Goal: Communication & Community: Ask a question

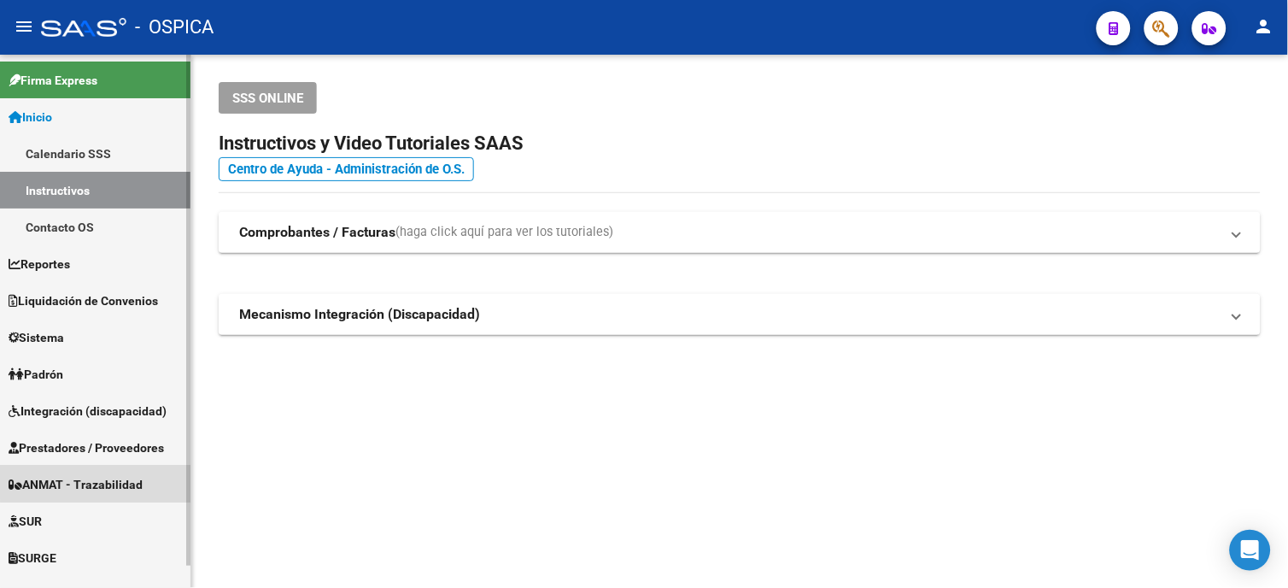
click at [100, 481] on span "ANMAT - Trazabilidad" at bounding box center [76, 484] width 134 height 19
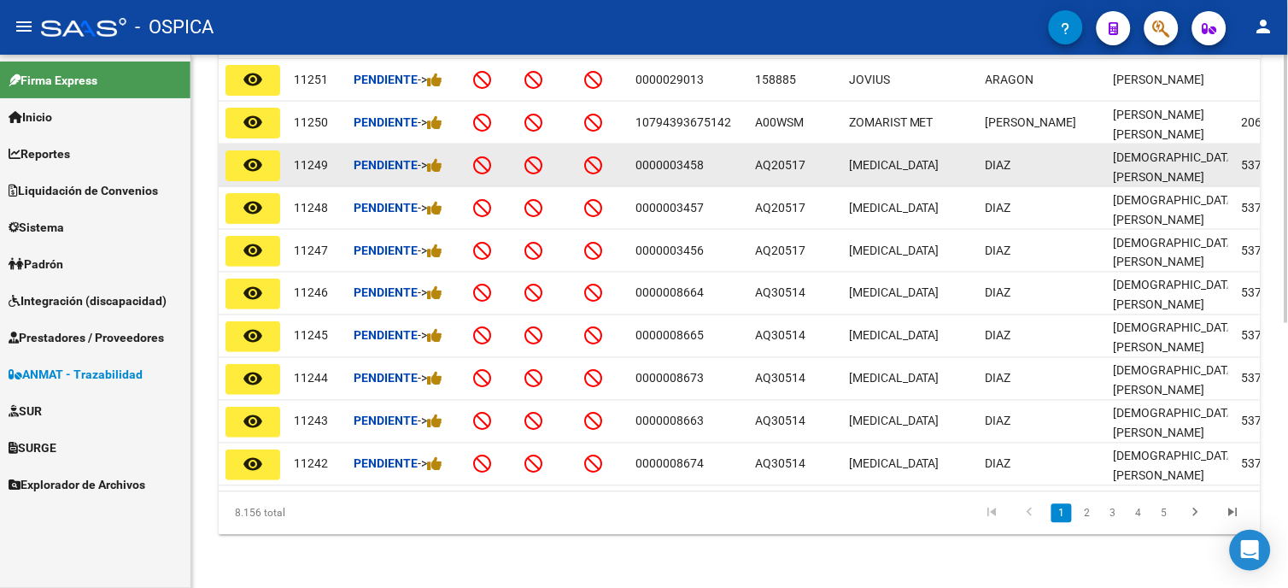
scroll to position [528, 0]
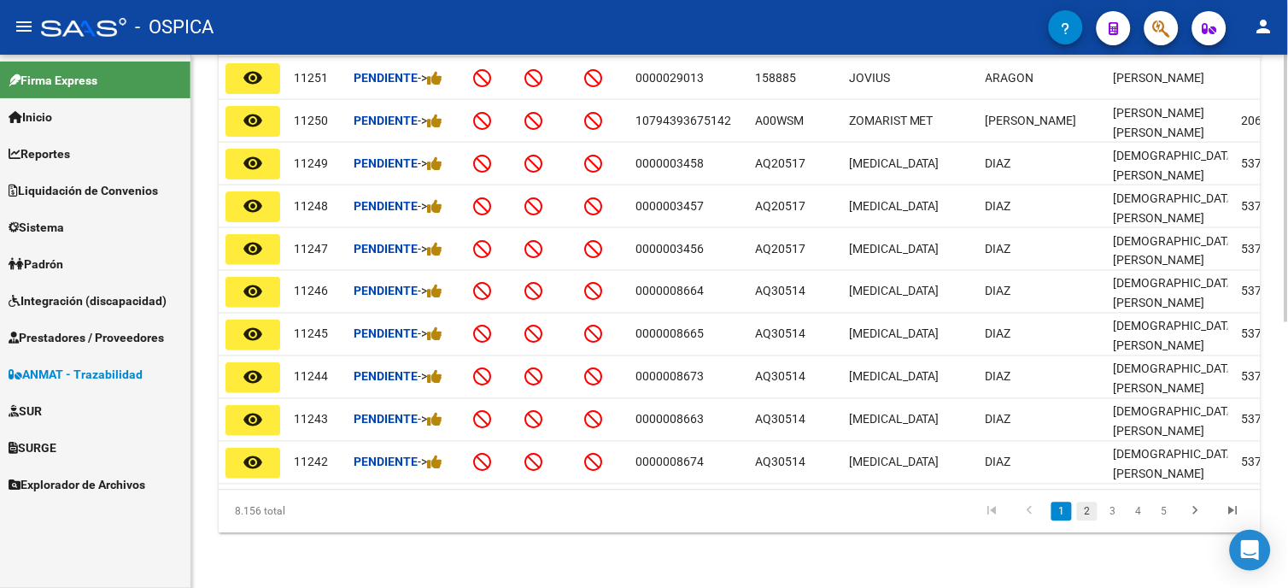
click at [1087, 515] on link "2" at bounding box center [1087, 511] width 20 height 19
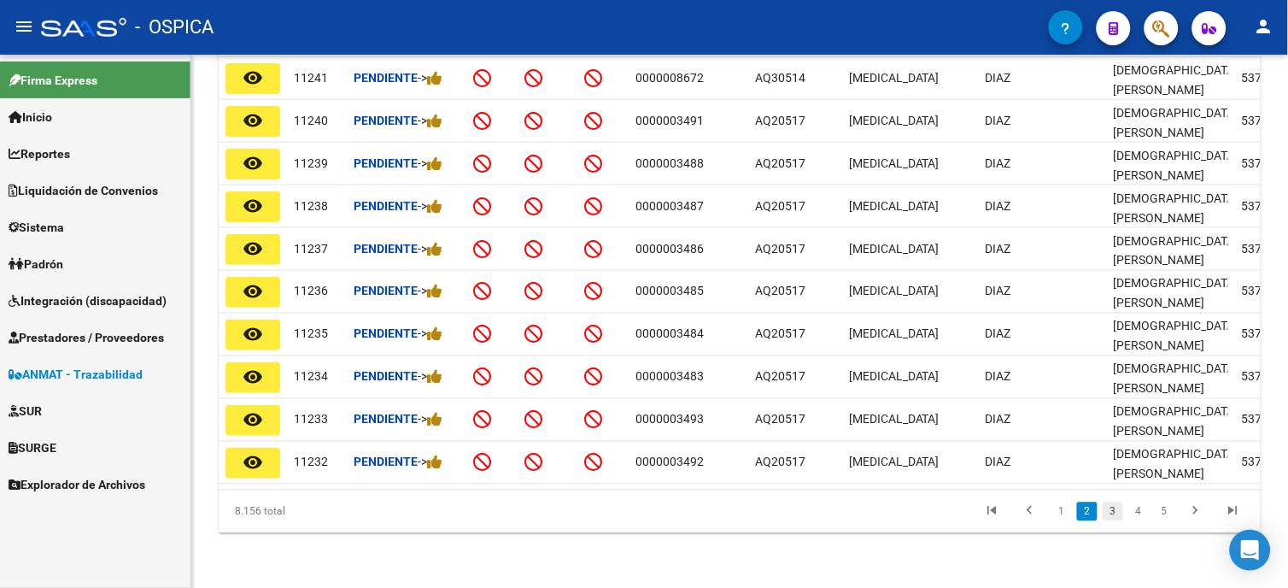
click at [1119, 515] on link "3" at bounding box center [1113, 511] width 20 height 19
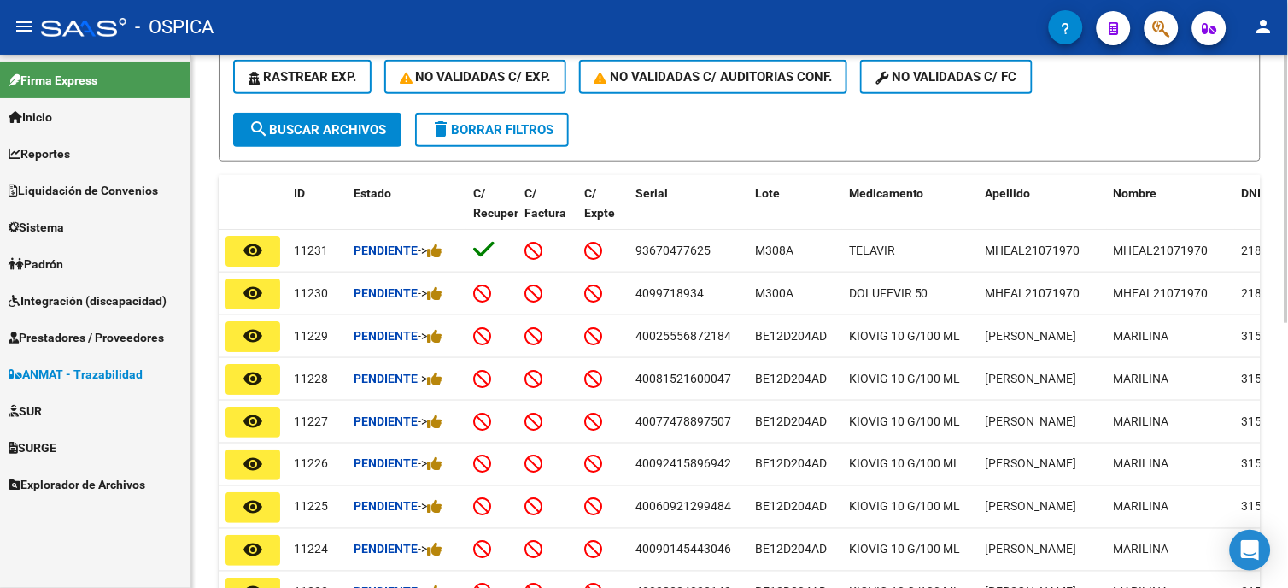
scroll to position [338, 0]
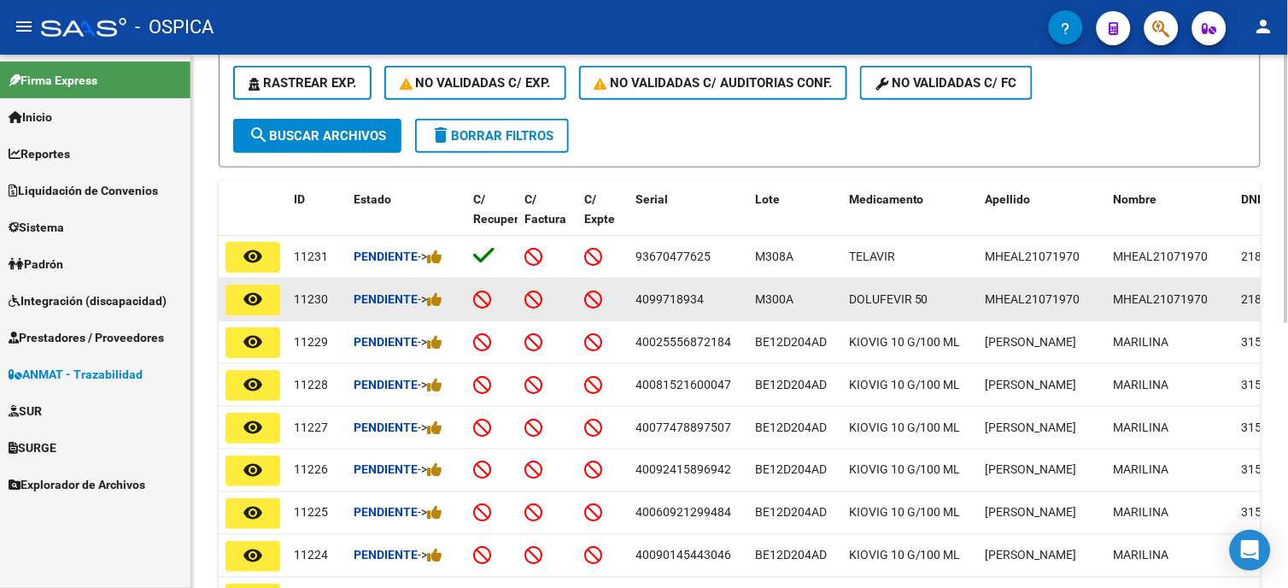
click at [246, 299] on mat-icon "remove_red_eye" at bounding box center [253, 299] width 20 height 20
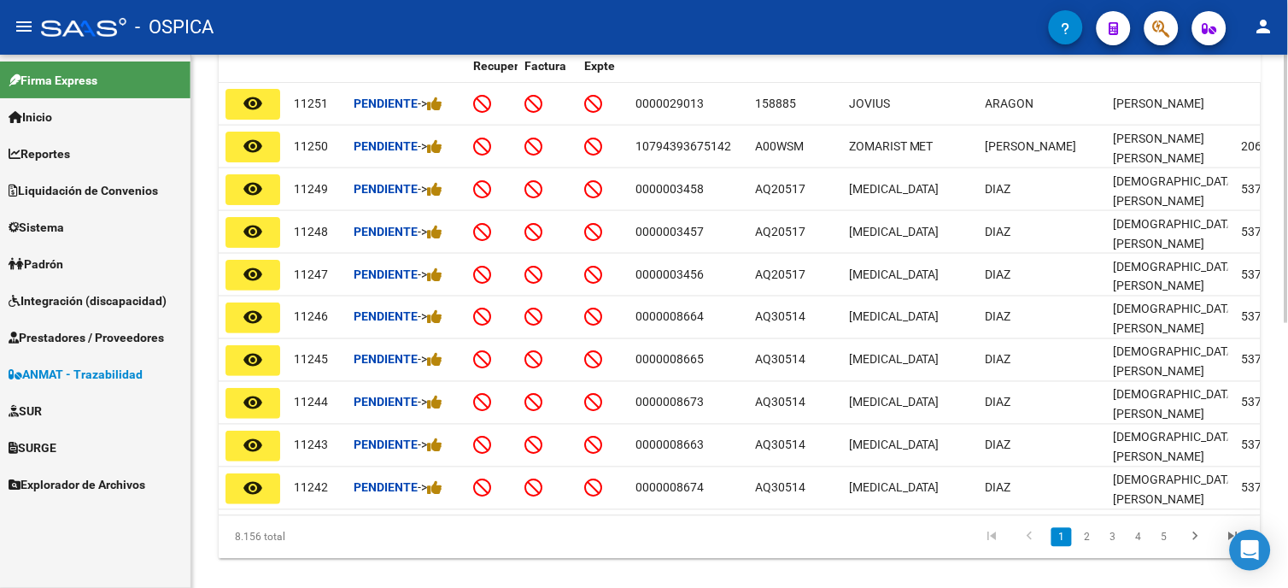
scroll to position [528, 0]
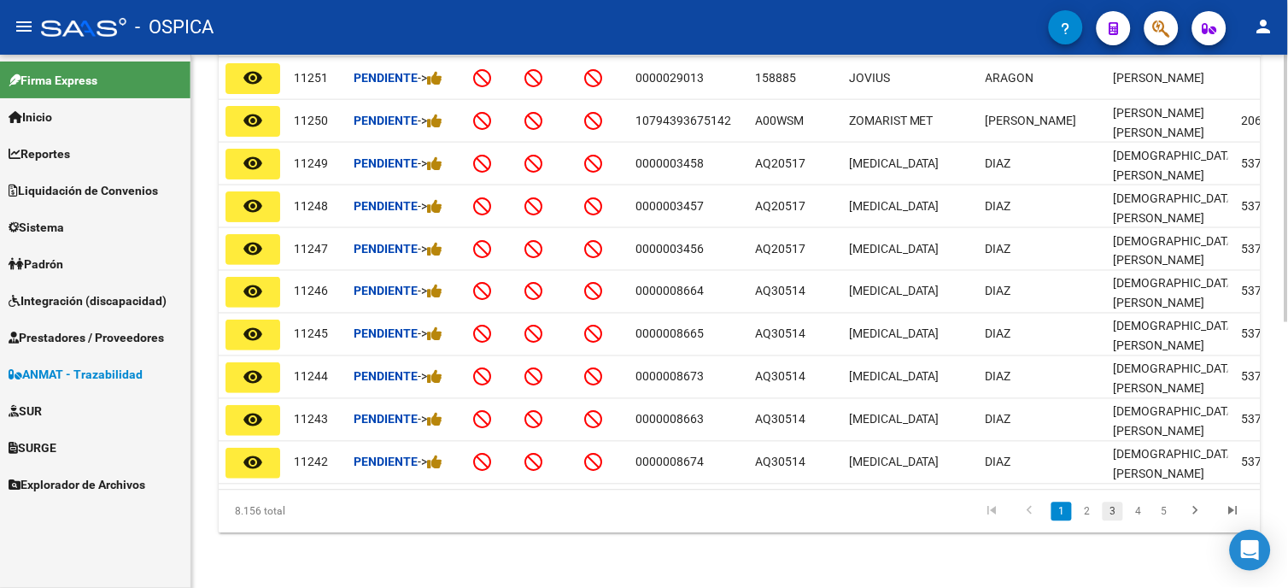
click at [1115, 514] on link "3" at bounding box center [1113, 511] width 20 height 19
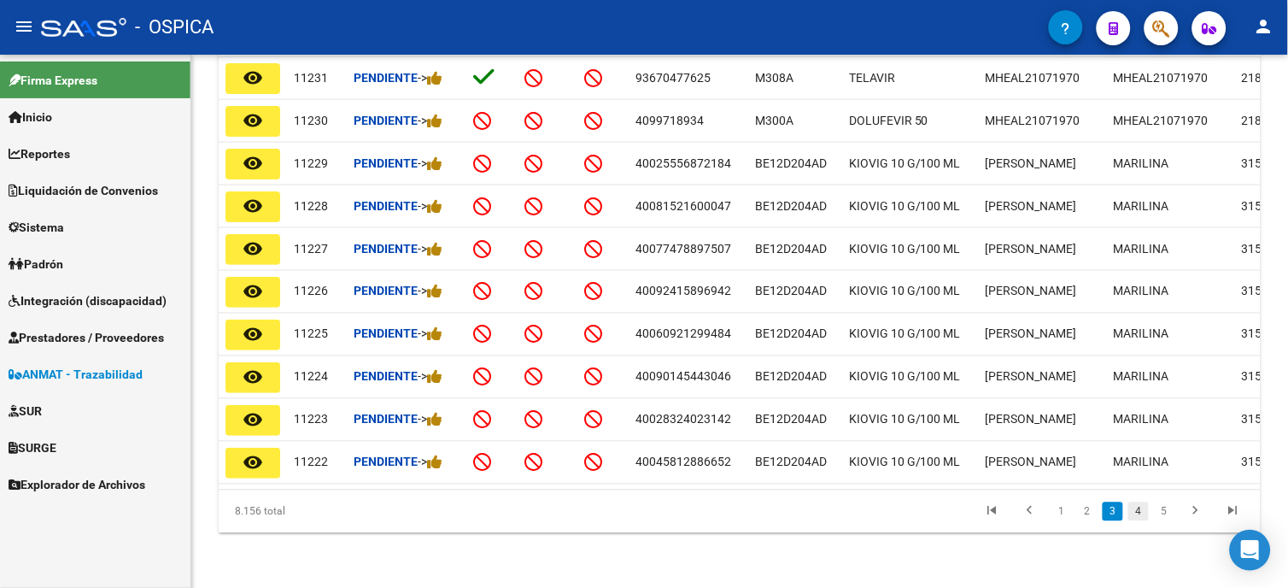
click at [1133, 513] on link "4" at bounding box center [1138, 511] width 20 height 19
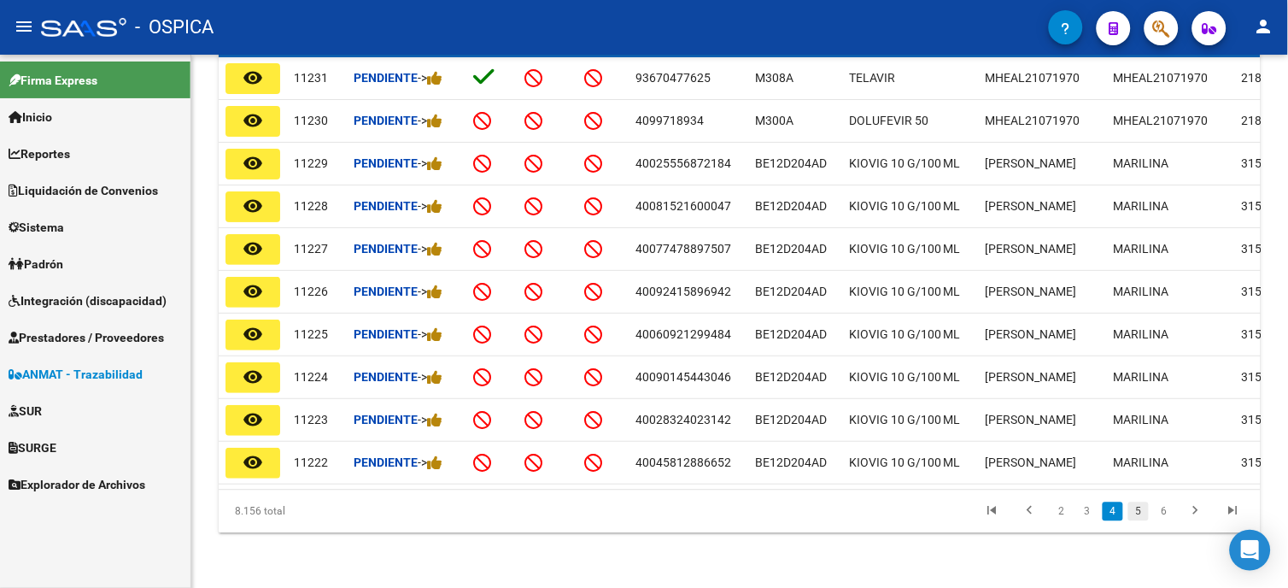
scroll to position [524, 0]
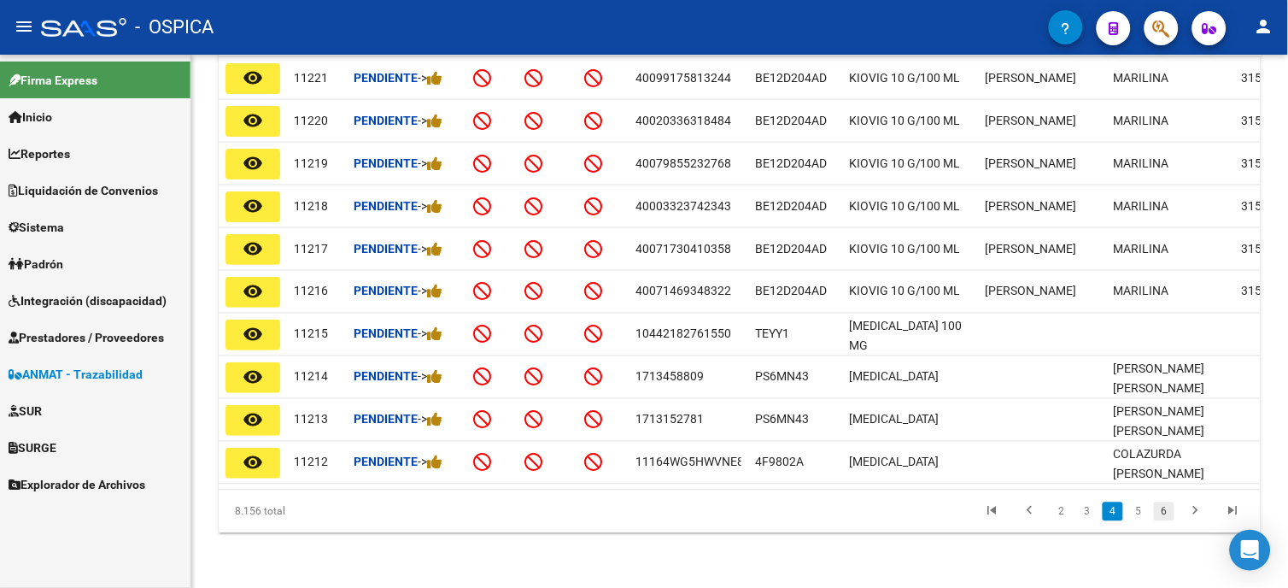
click at [1160, 512] on link "6" at bounding box center [1164, 511] width 20 height 19
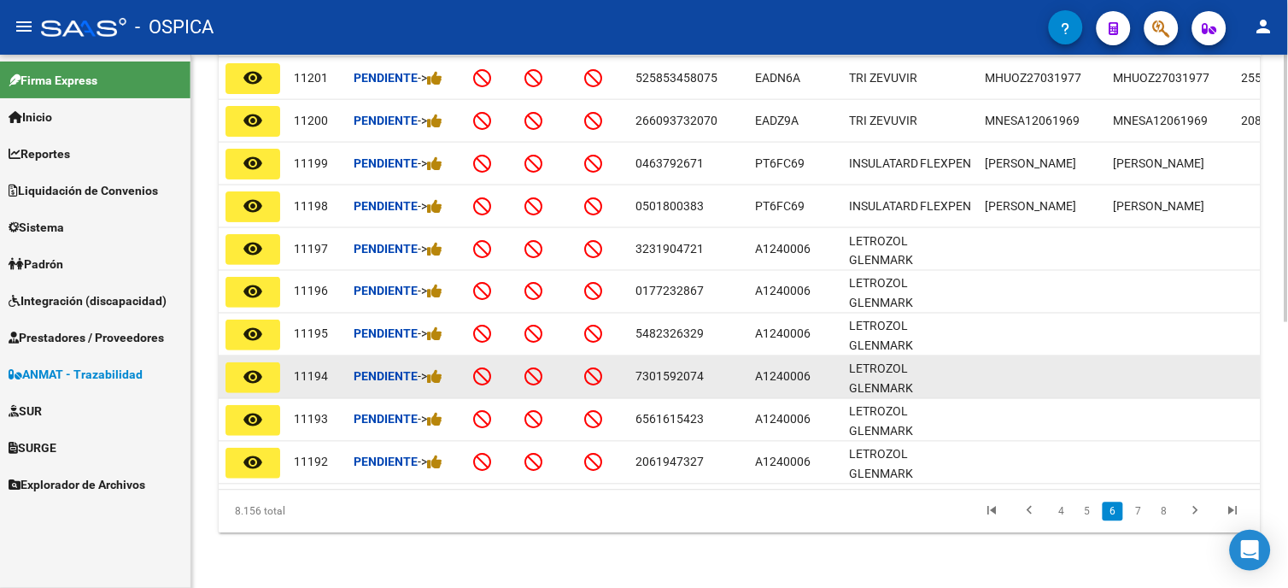
scroll to position [528, 0]
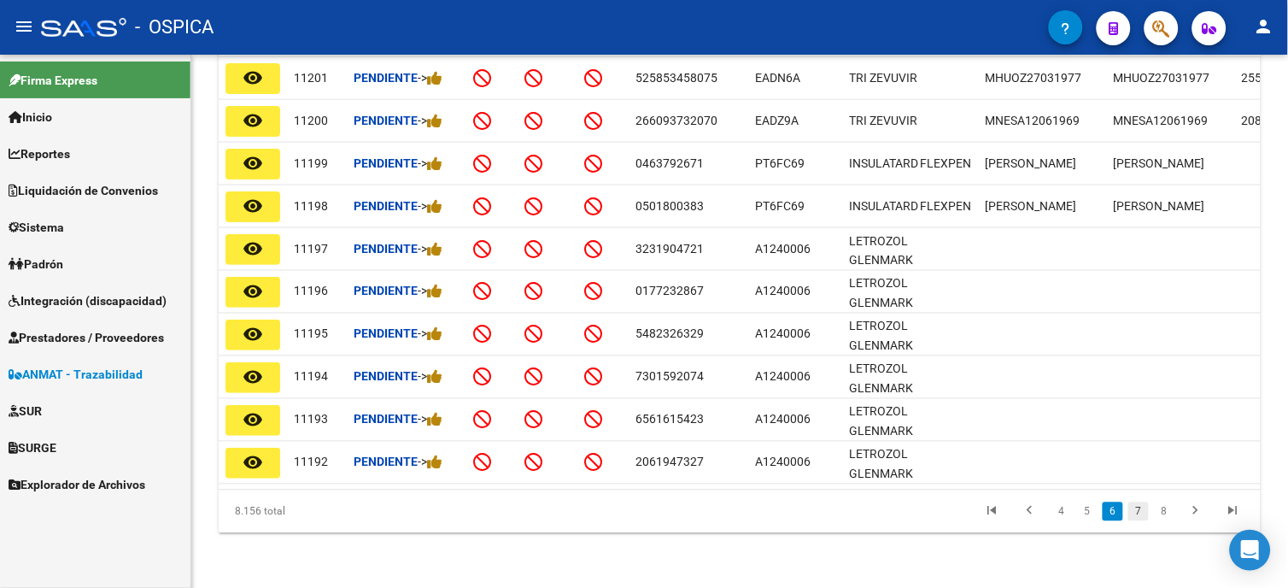
click at [1143, 516] on link "7" at bounding box center [1138, 511] width 20 height 19
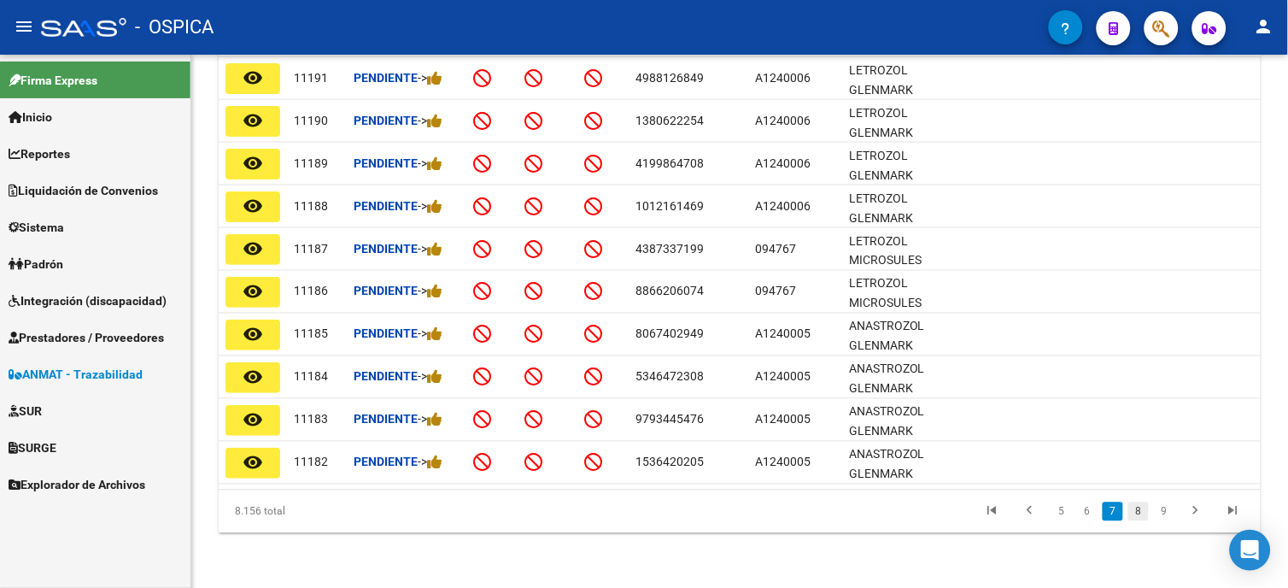
click at [1140, 512] on link "8" at bounding box center [1138, 511] width 20 height 19
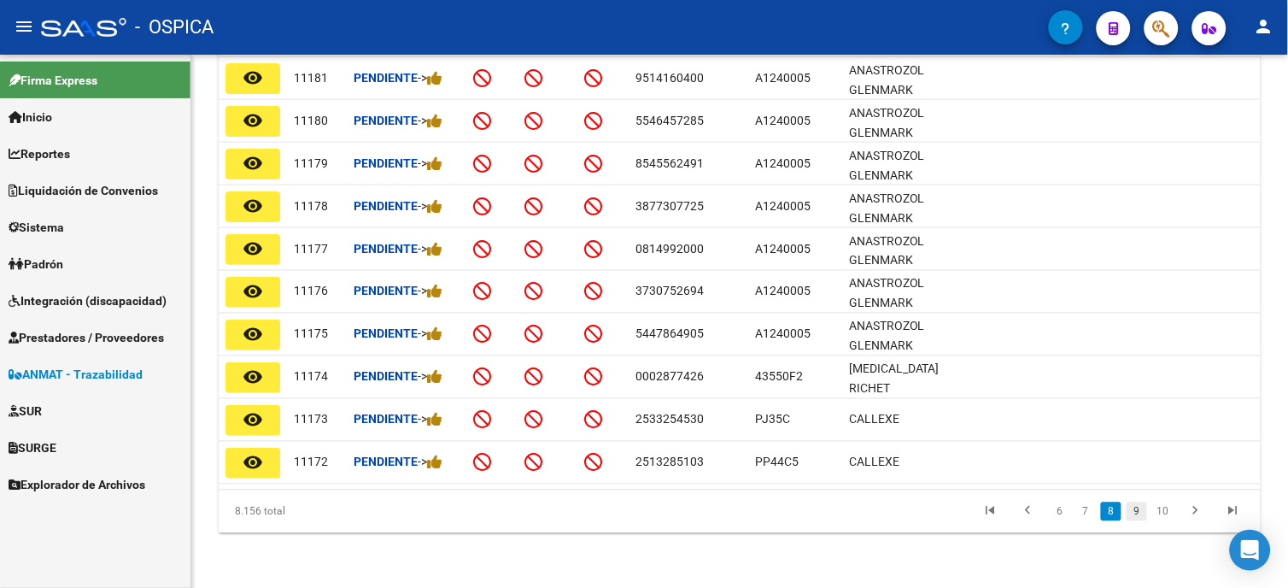
click at [1139, 506] on link "9" at bounding box center [1137, 511] width 20 height 19
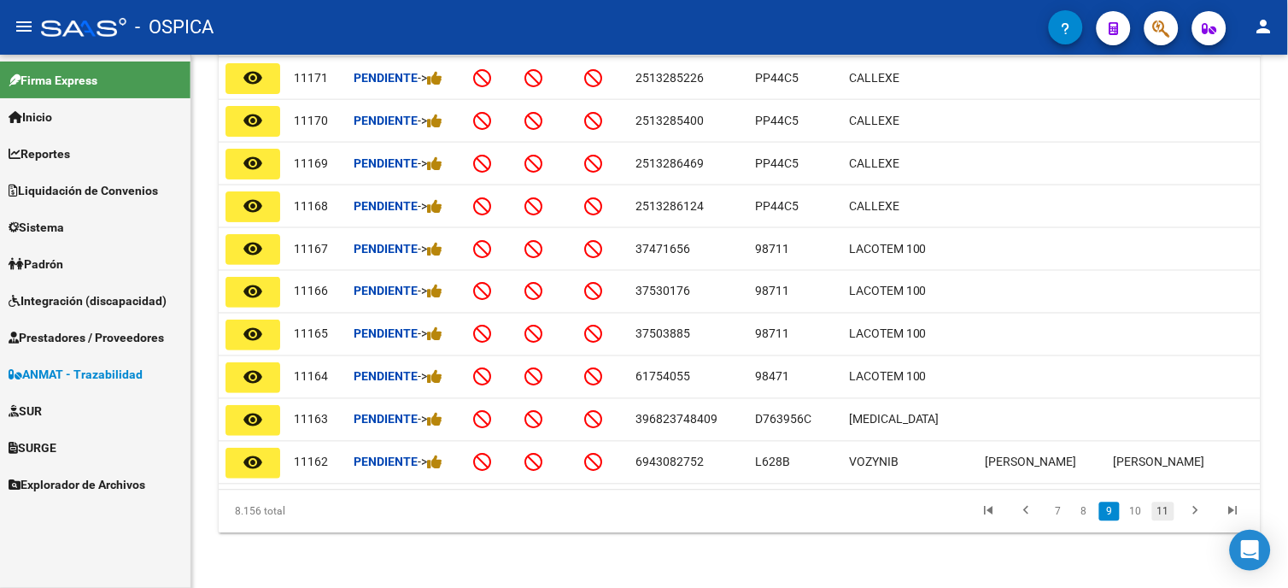
click at [1163, 514] on link "11" at bounding box center [1163, 511] width 22 height 19
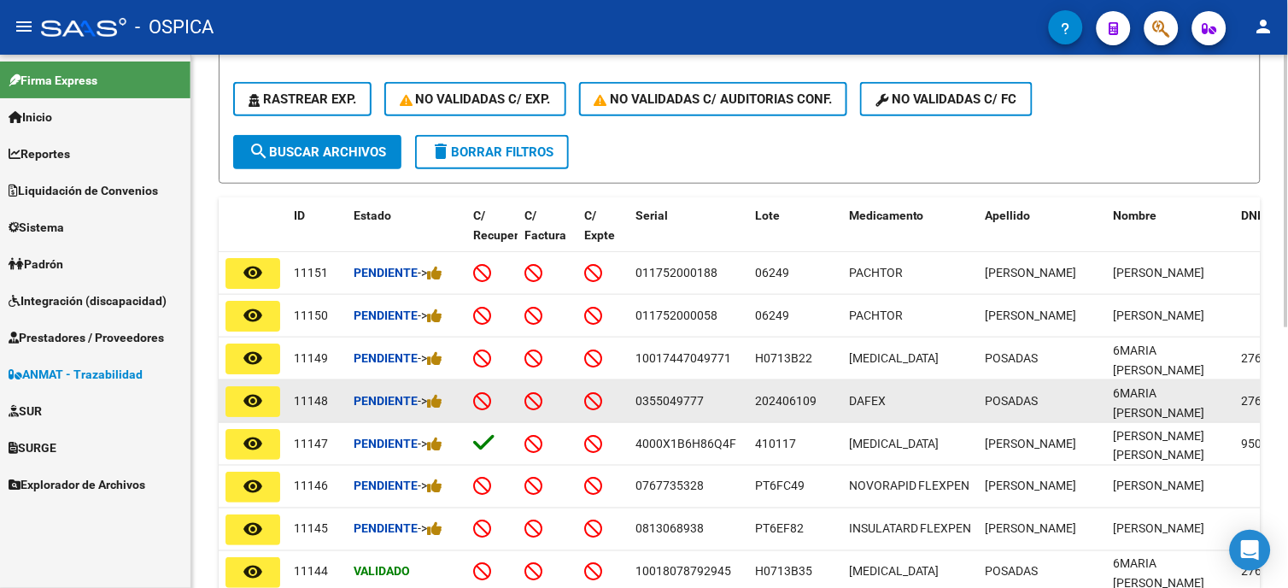
scroll to position [512, 0]
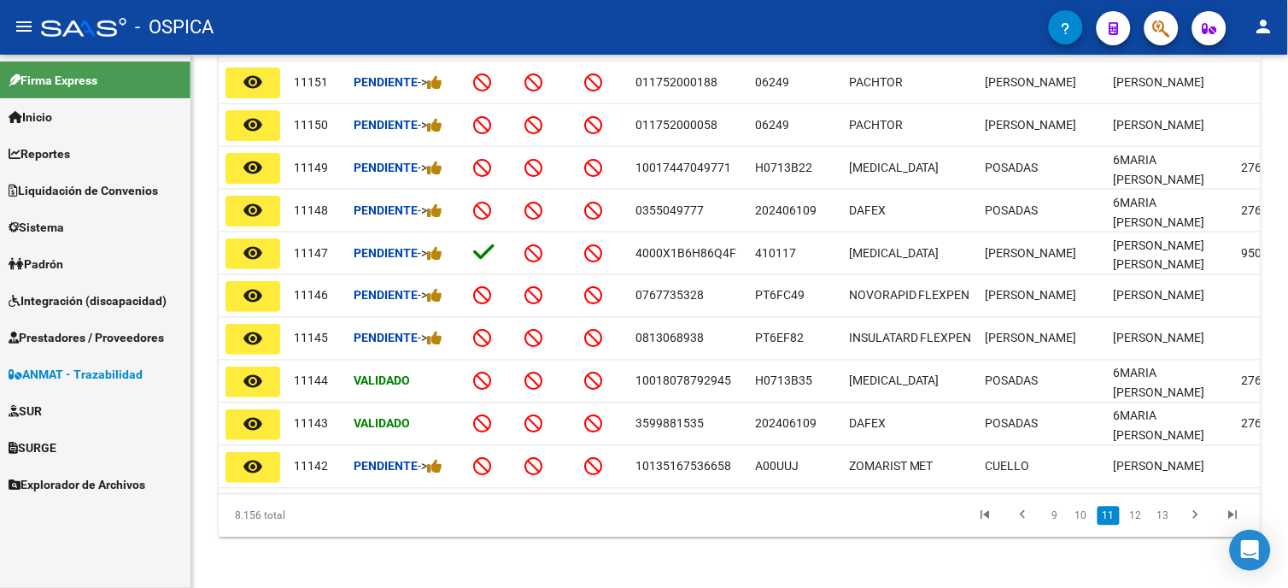
click at [260, 243] on mat-icon "remove_red_eye" at bounding box center [253, 253] width 20 height 20
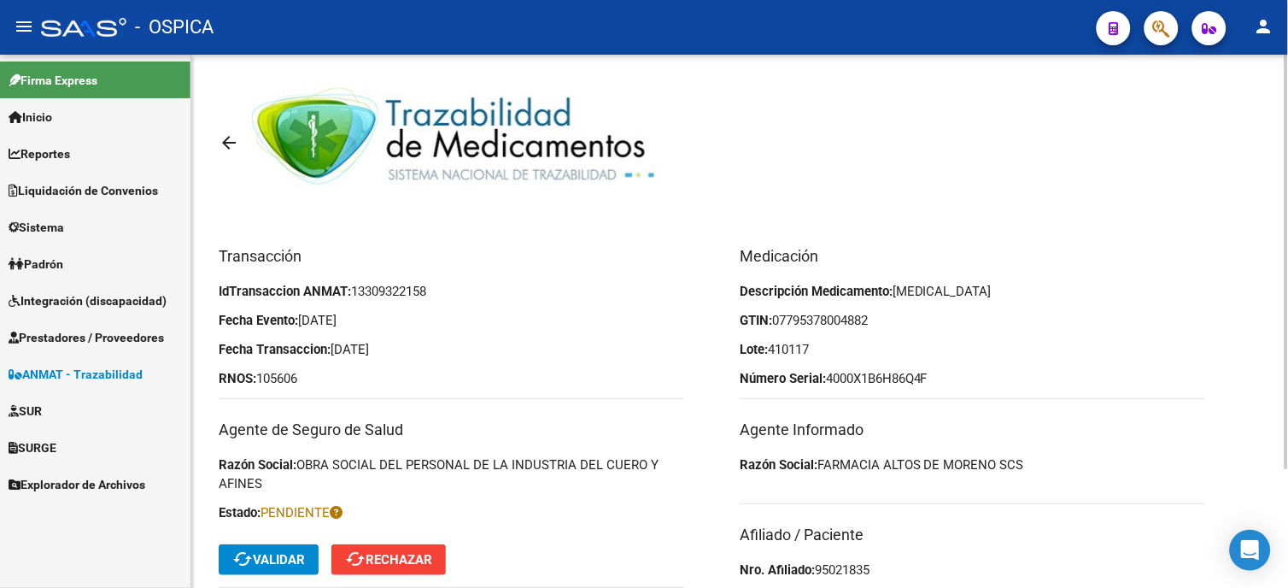
click at [310, 561] on button "cached Validar" at bounding box center [269, 559] width 100 height 31
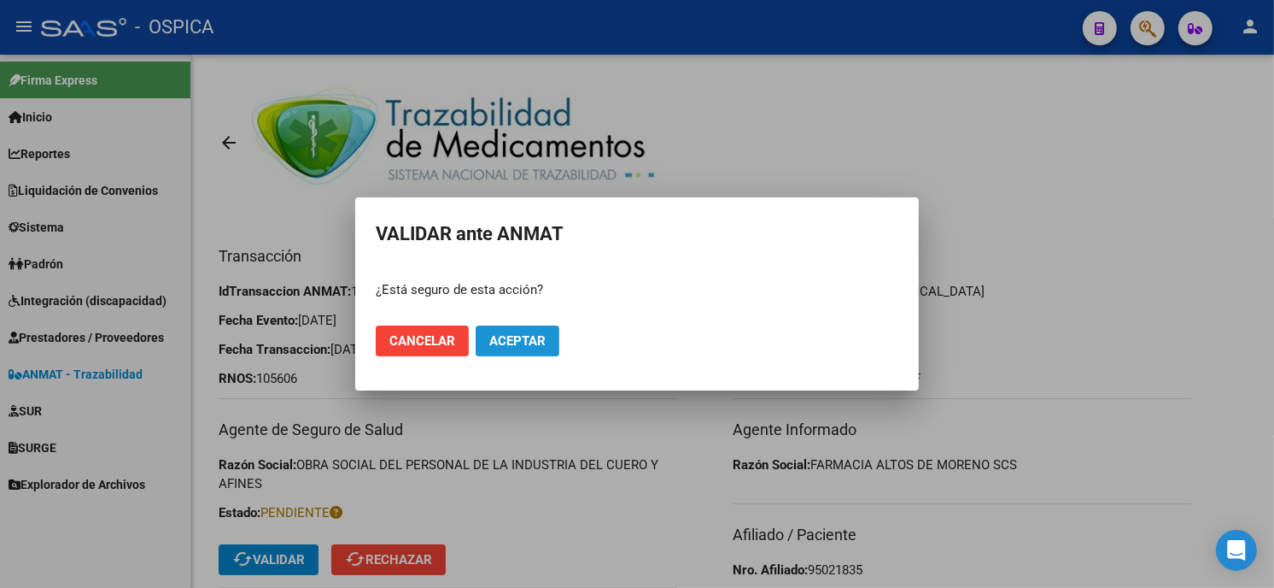
drag, startPoint x: 509, startPoint y: 344, endPoint x: 492, endPoint y: 351, distance: 18.4
click at [506, 346] on span "Aceptar" at bounding box center [517, 340] width 56 height 15
click at [570, 320] on mat-dialog-actions "Cancelar Aceptar" at bounding box center [637, 341] width 523 height 58
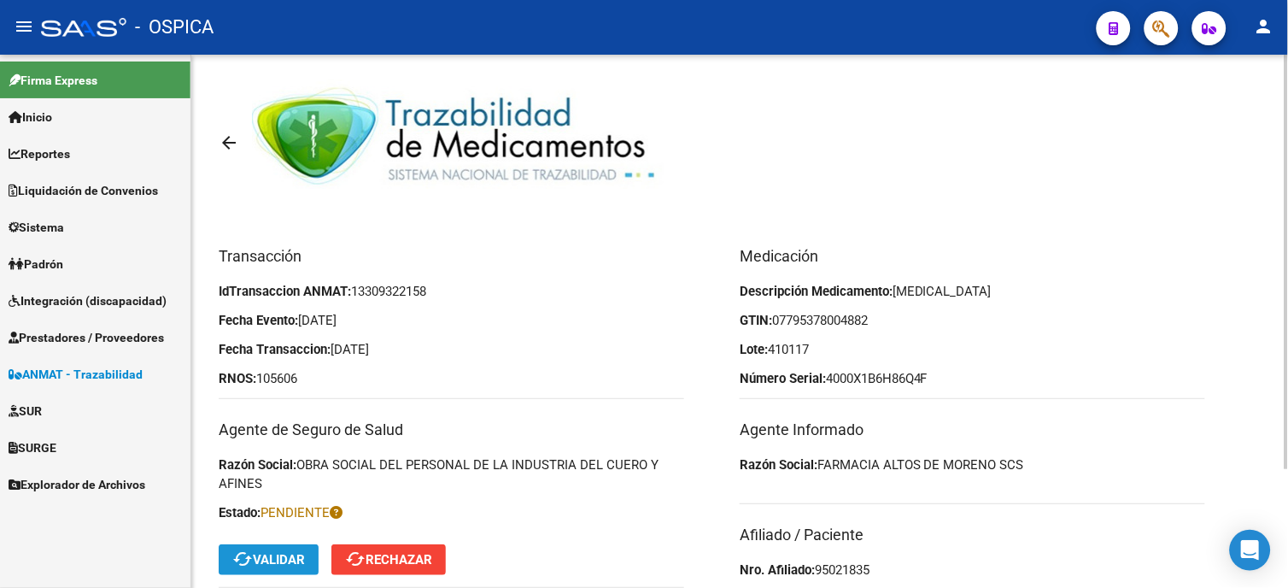
click at [276, 561] on span "cached Validar" at bounding box center [268, 559] width 73 height 15
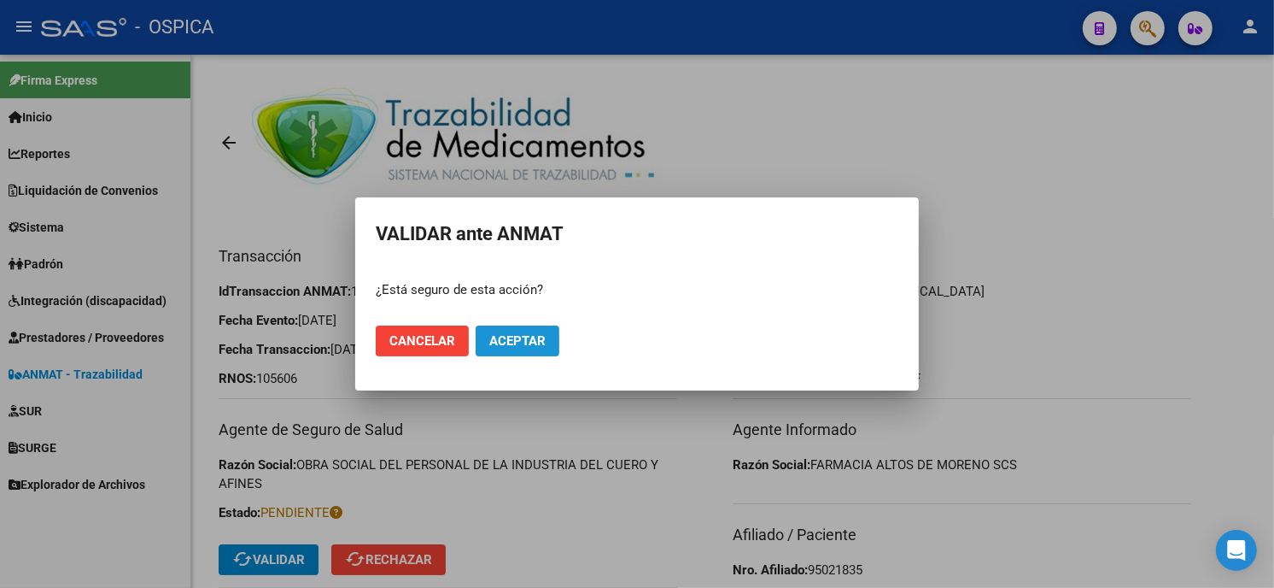
click at [510, 344] on span "Aceptar" at bounding box center [517, 340] width 56 height 15
click at [1202, 259] on div at bounding box center [637, 294] width 1274 height 588
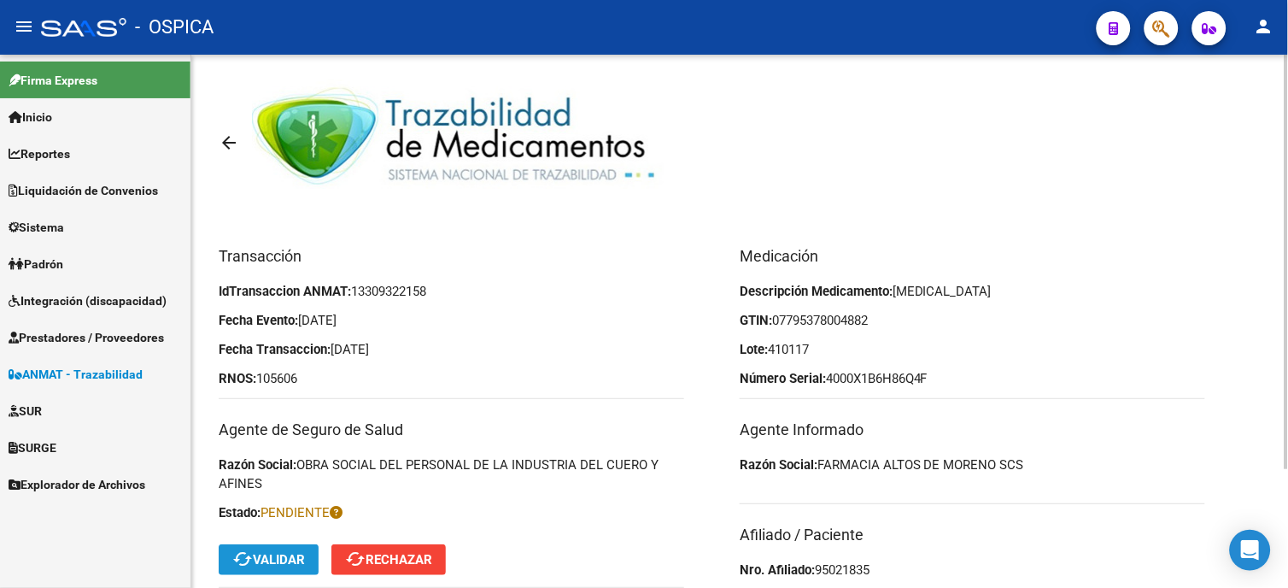
click at [282, 565] on span "cached Validar" at bounding box center [268, 559] width 73 height 15
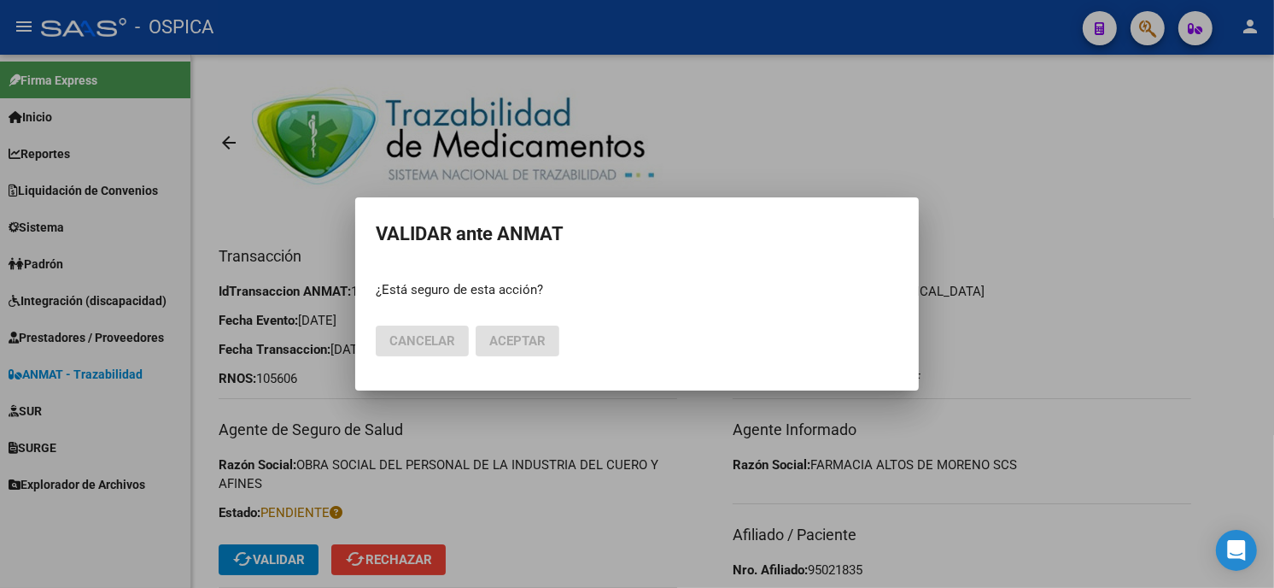
drag, startPoint x: 1125, startPoint y: 211, endPoint x: 952, endPoint y: 286, distance: 188.2
click at [1108, 218] on div at bounding box center [637, 294] width 1274 height 588
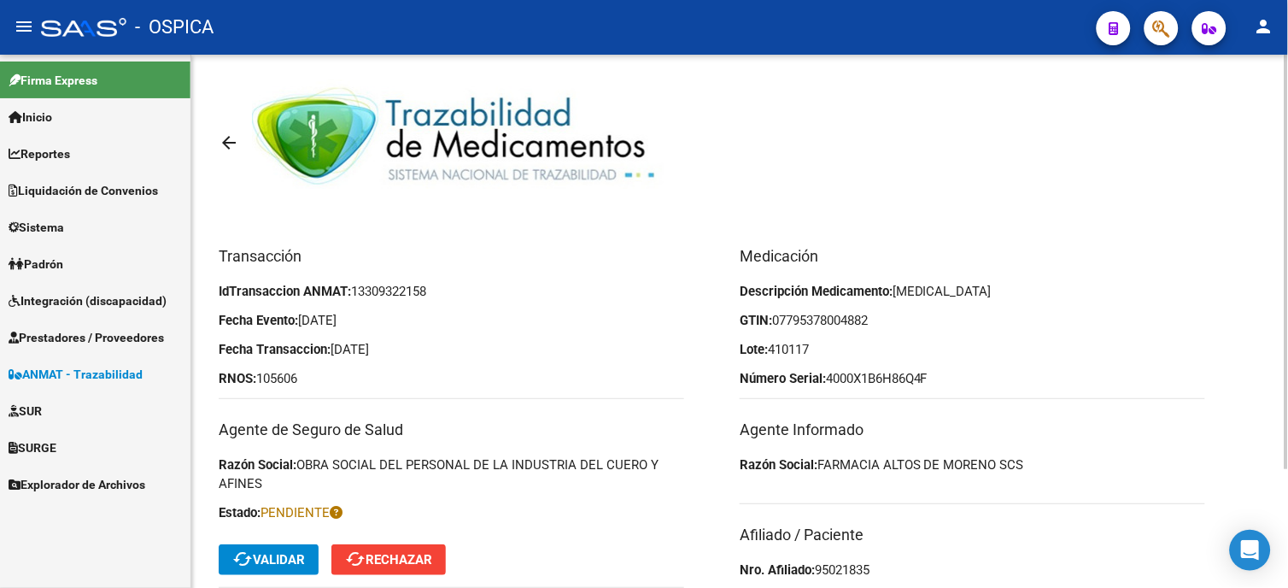
click at [262, 559] on span "cached Validar" at bounding box center [268, 559] width 73 height 15
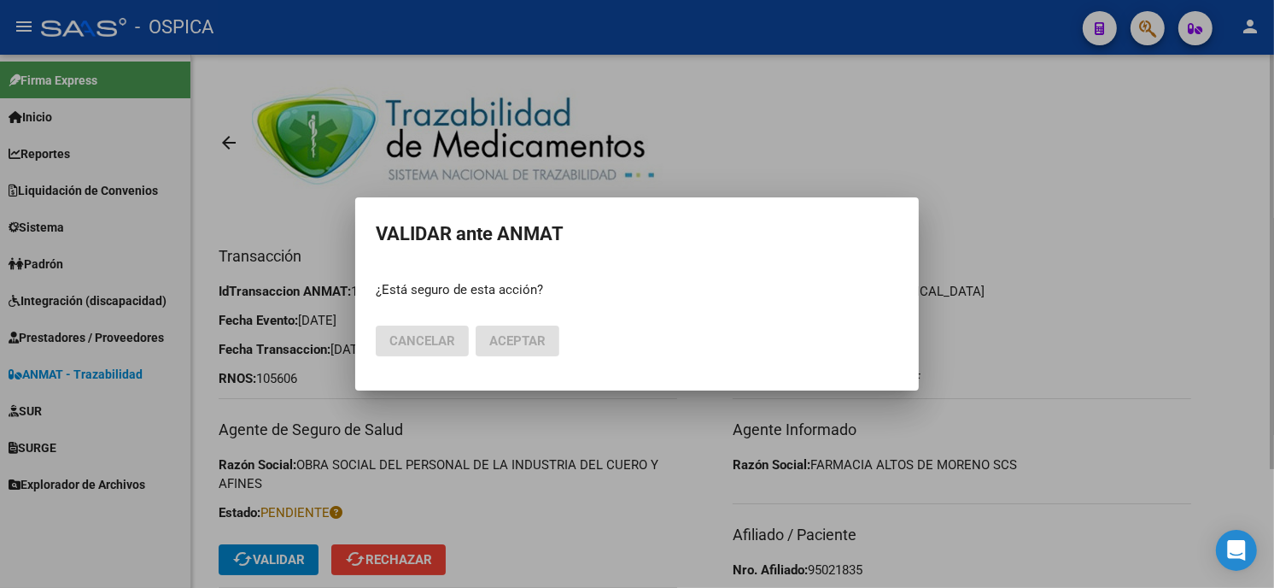
click at [263, 559] on div at bounding box center [637, 294] width 1274 height 588
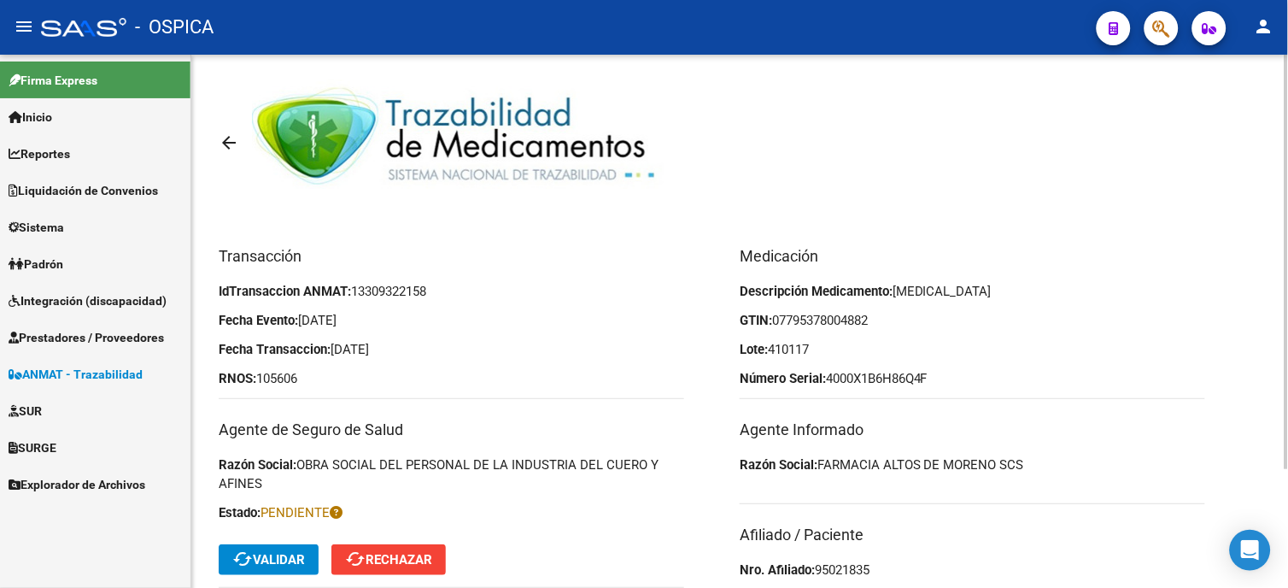
click at [254, 555] on span "cached Validar" at bounding box center [268, 559] width 73 height 15
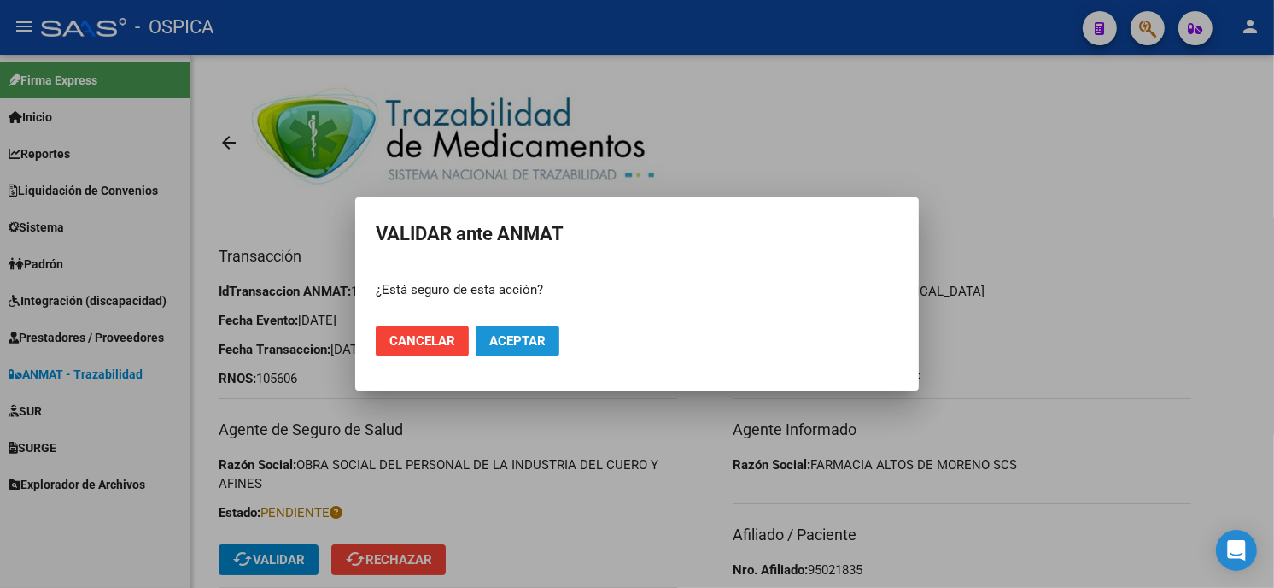
click at [493, 338] on span "Aceptar" at bounding box center [517, 340] width 56 height 15
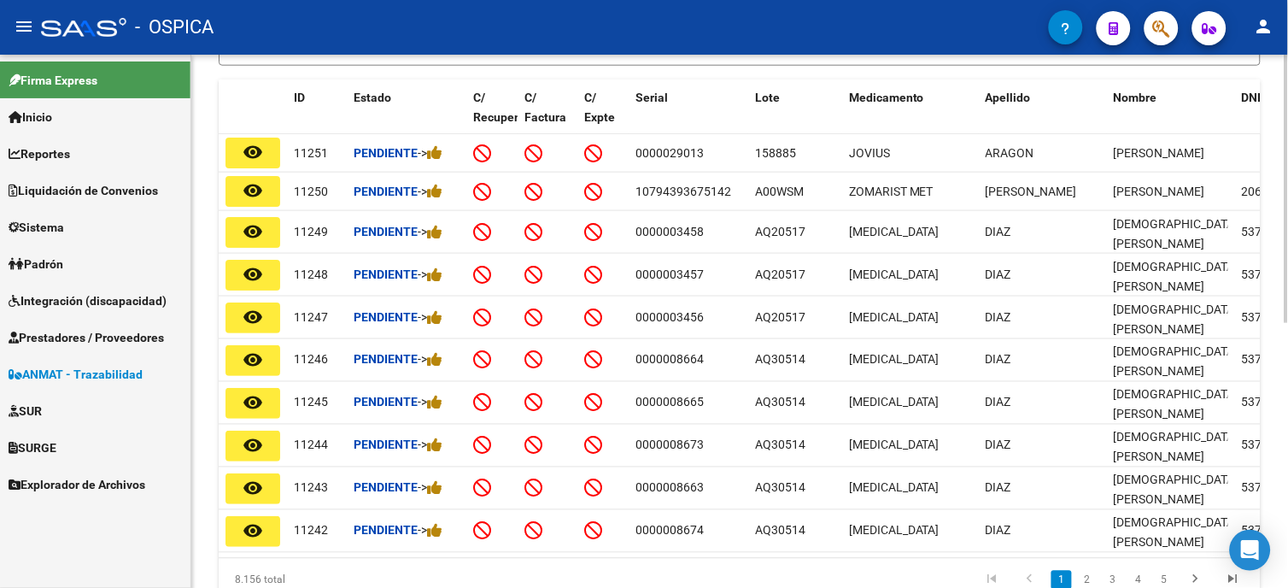
scroll to position [474, 0]
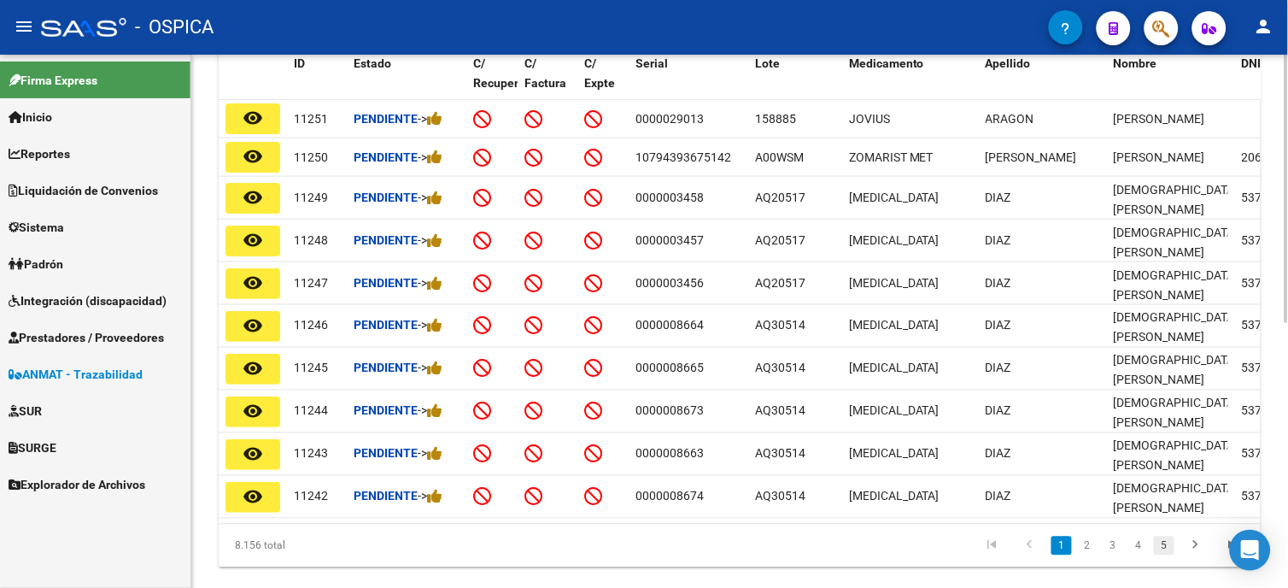
click at [1166, 555] on link "5" at bounding box center [1164, 545] width 20 height 19
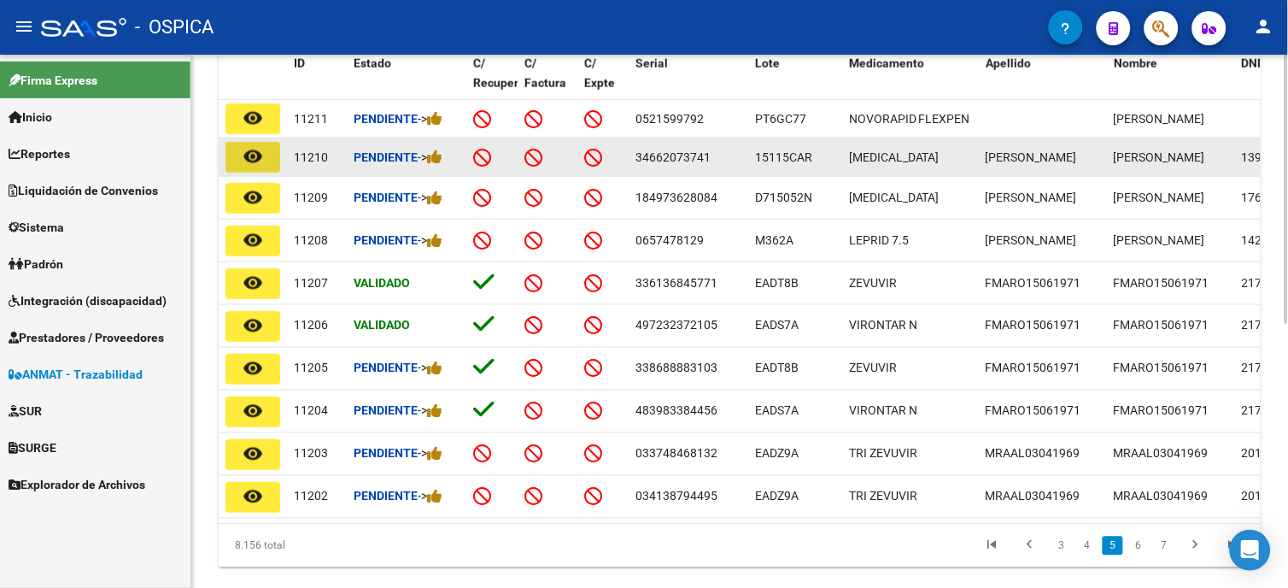
click at [239, 157] on button "remove_red_eye" at bounding box center [252, 157] width 55 height 31
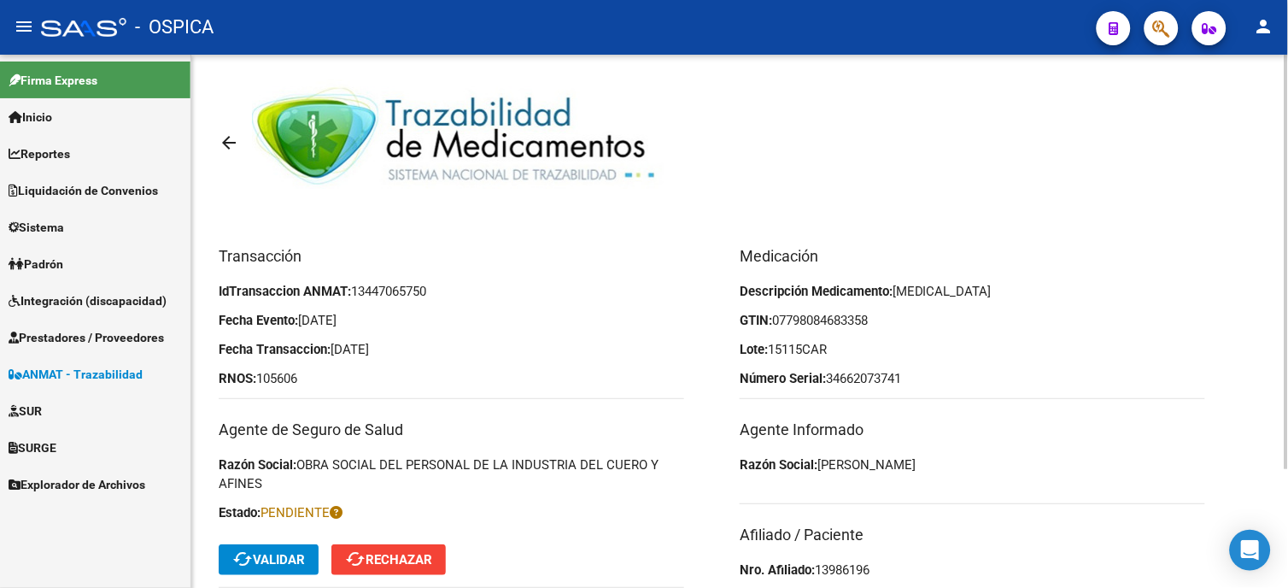
click at [266, 552] on span "cached Validar" at bounding box center [268, 559] width 73 height 15
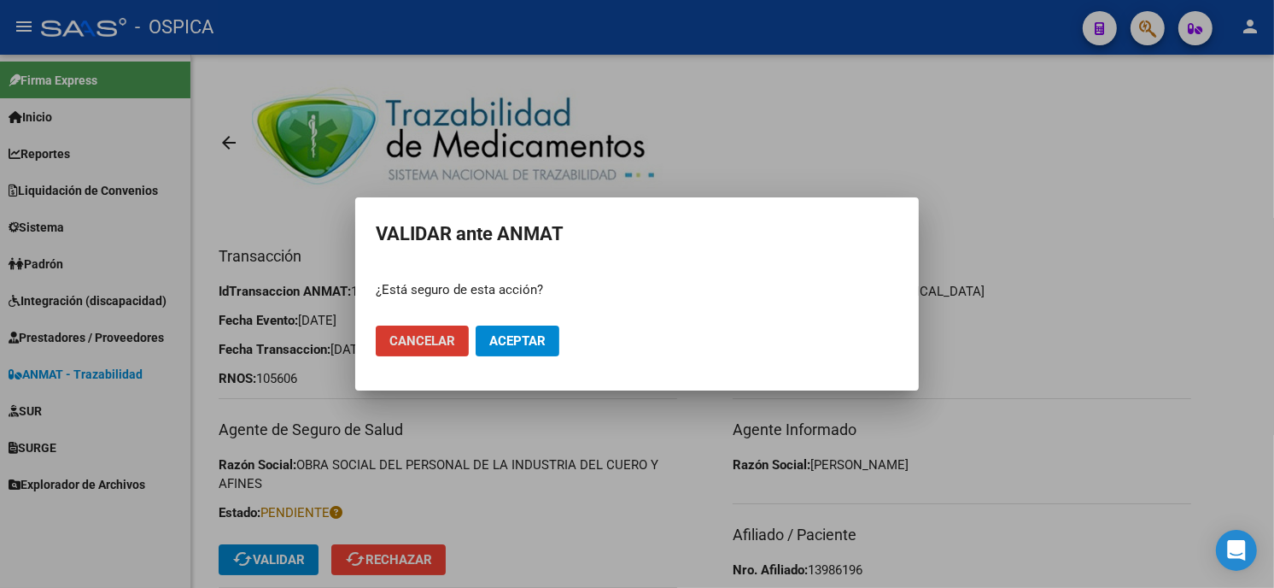
click at [504, 343] on span "Aceptar" at bounding box center [517, 340] width 56 height 15
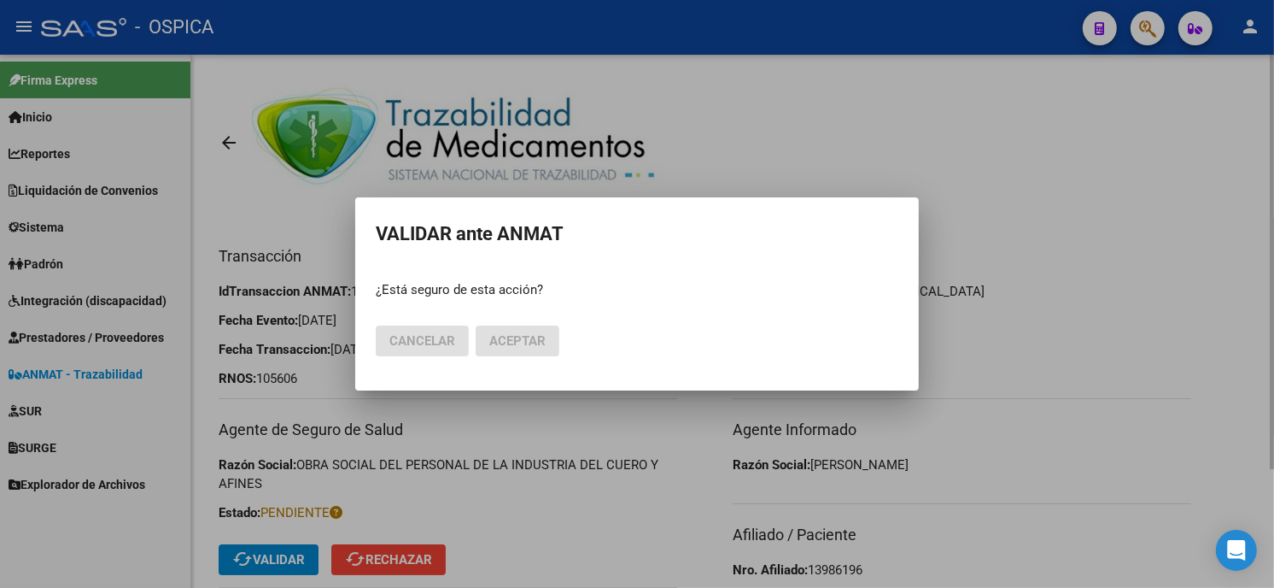
drag, startPoint x: 984, startPoint y: 305, endPoint x: 977, endPoint y: 327, distance: 23.2
click at [983, 307] on div at bounding box center [637, 294] width 1274 height 588
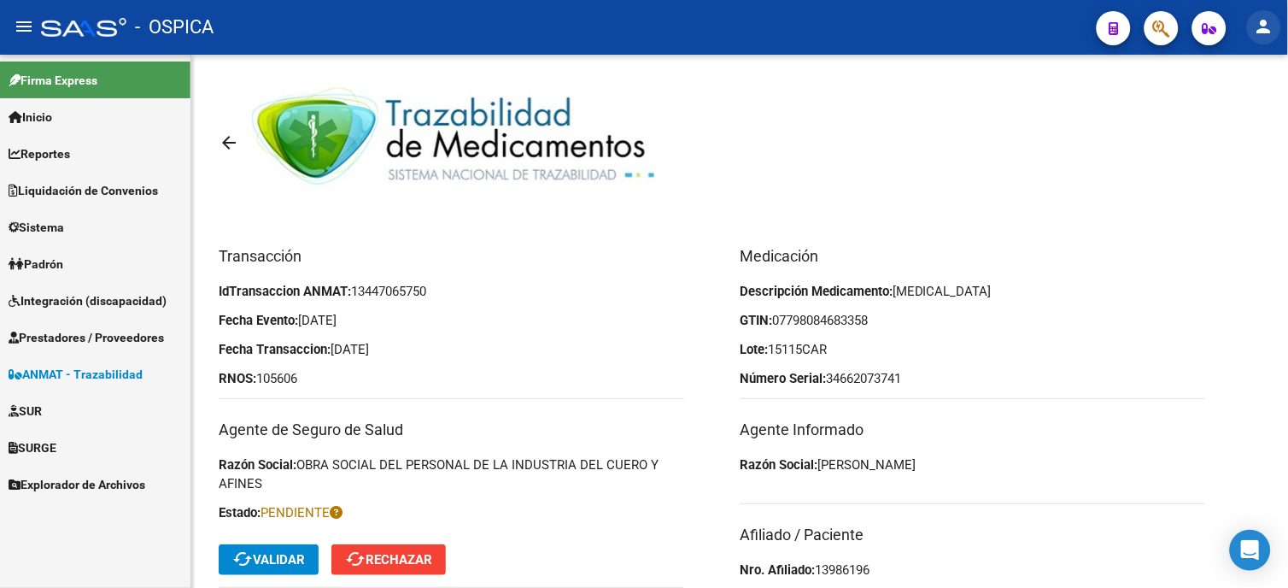
click at [1271, 37] on mat-icon "person" at bounding box center [1264, 26] width 20 height 20
click at [1174, 225] on div at bounding box center [644, 294] width 1288 height 588
click at [1250, 559] on icon "Open Intercom Messenger" at bounding box center [1250, 550] width 22 height 22
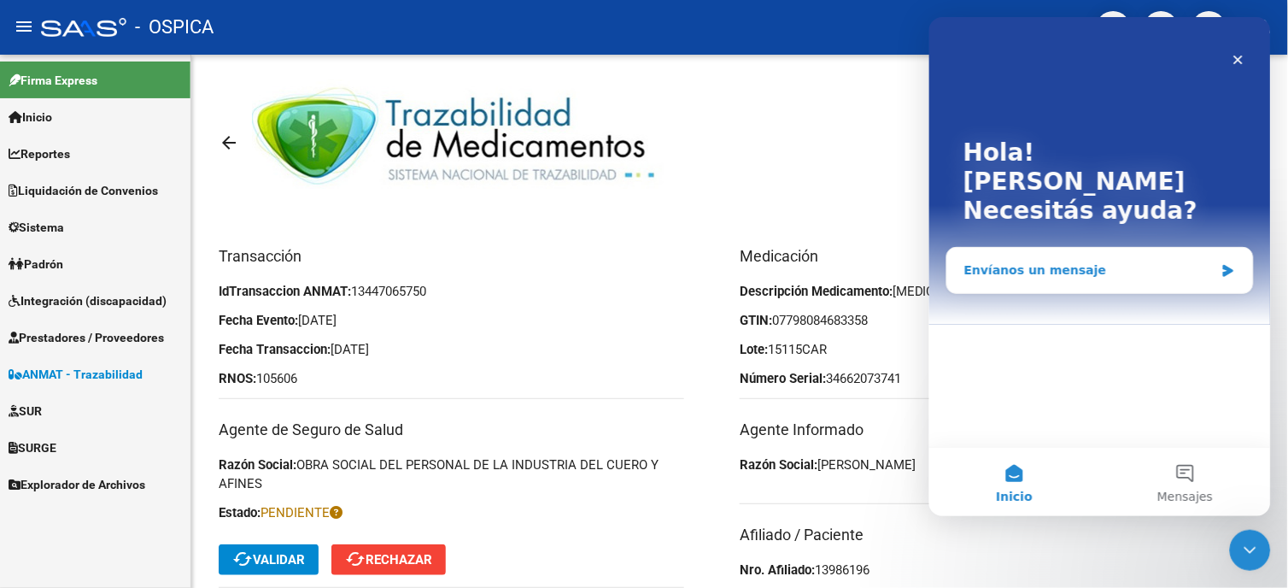
click at [1122, 260] on div "Envíanos un mensaje" at bounding box center [1088, 269] width 250 height 18
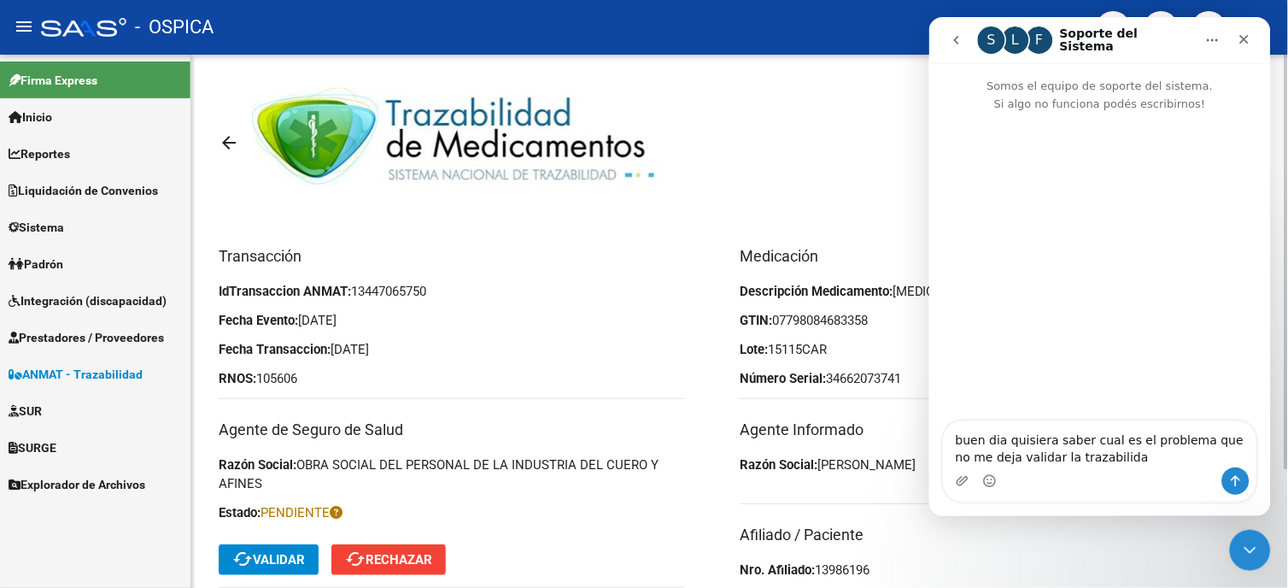
type textarea "buen dia quisiera saber cual es el problema que no me deja validar la trazabili…"
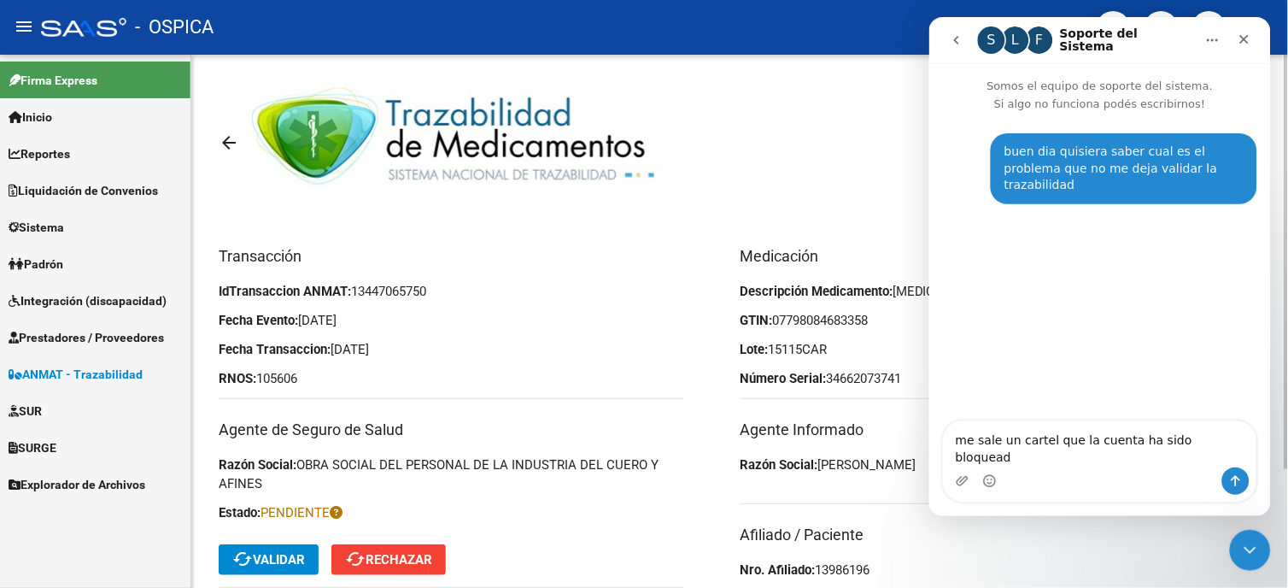
type textarea "me sale un cartel que la cuenta ha sido bloqueada"
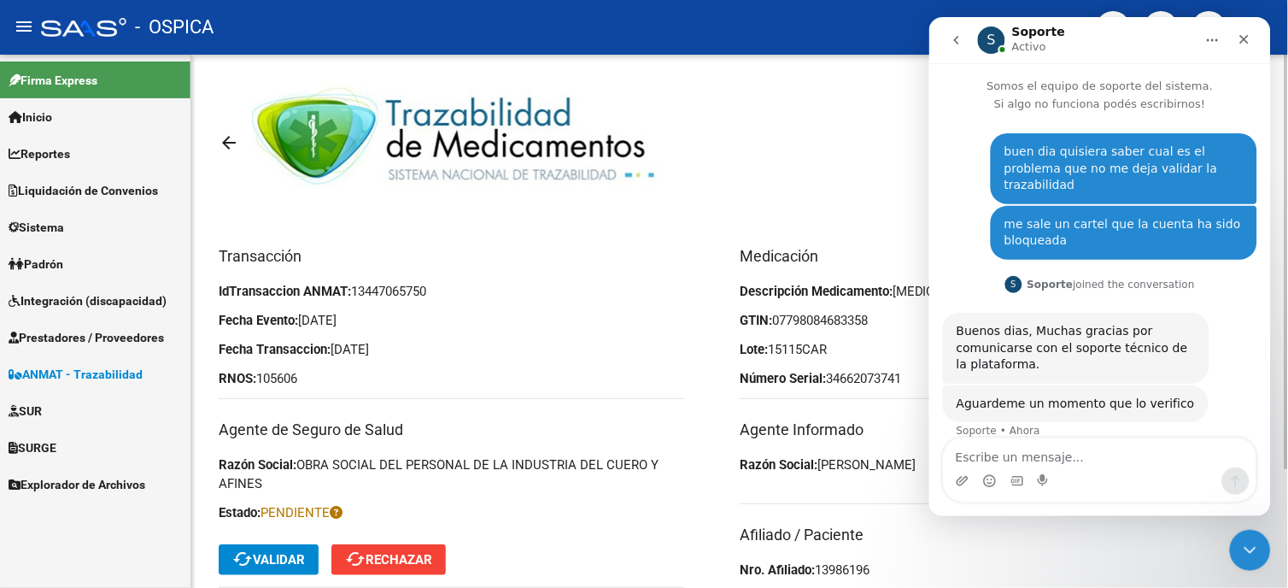
scroll to position [3, 0]
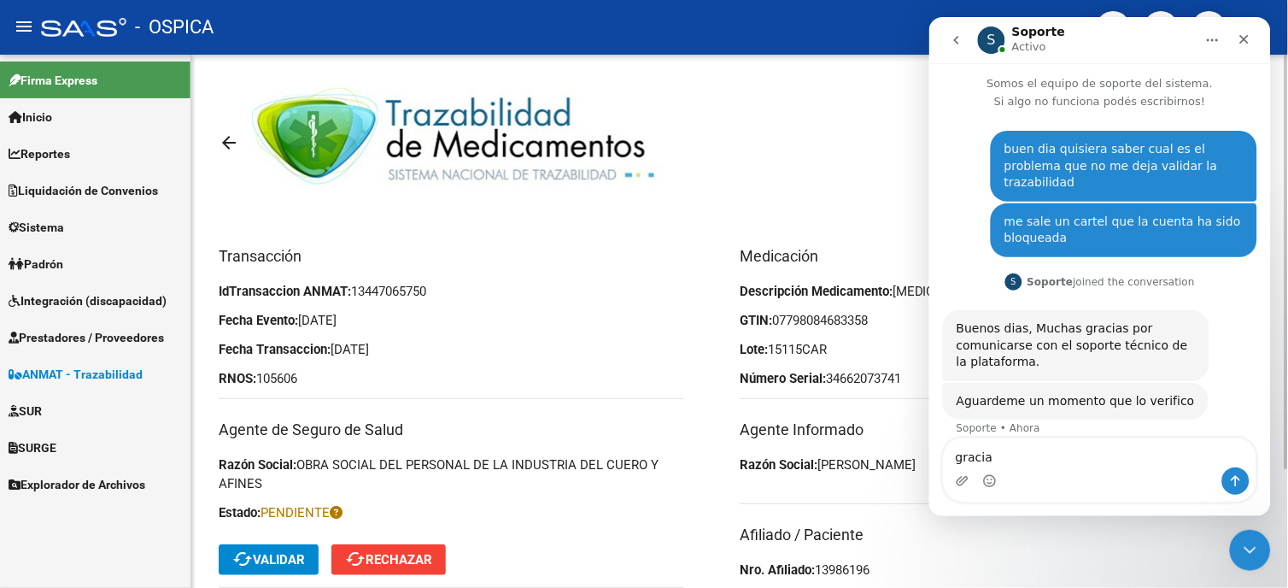
type textarea "gracias"
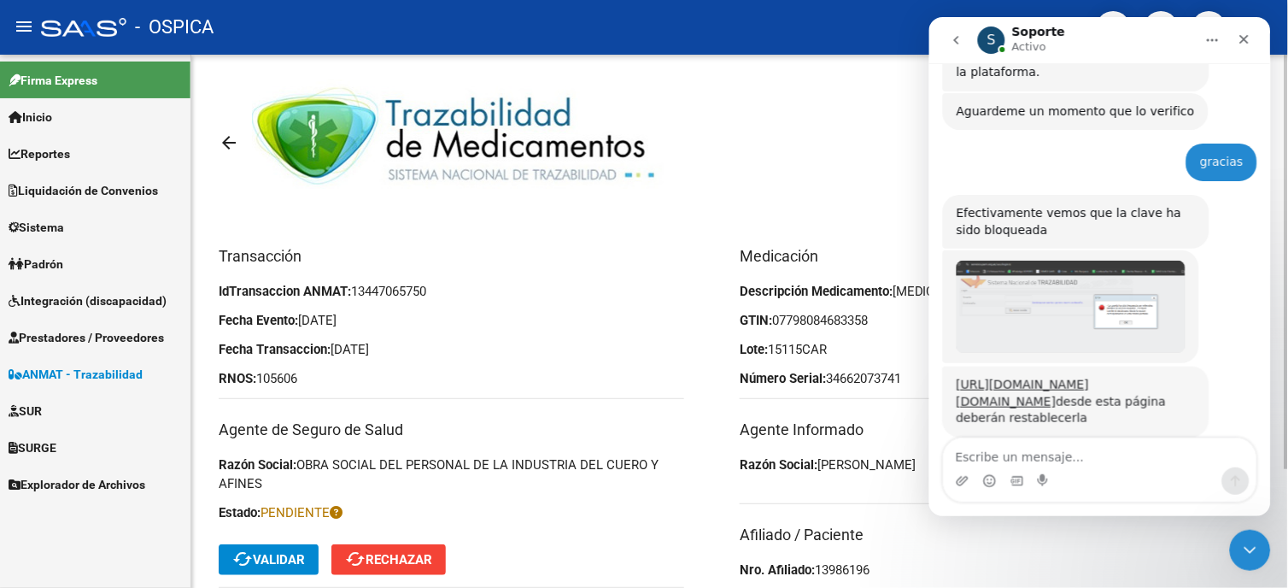
scroll to position [292, 0]
click at [1039, 375] on link "https://servicios.pami.org.ar/sass/login.tz" at bounding box center [1022, 390] width 133 height 31
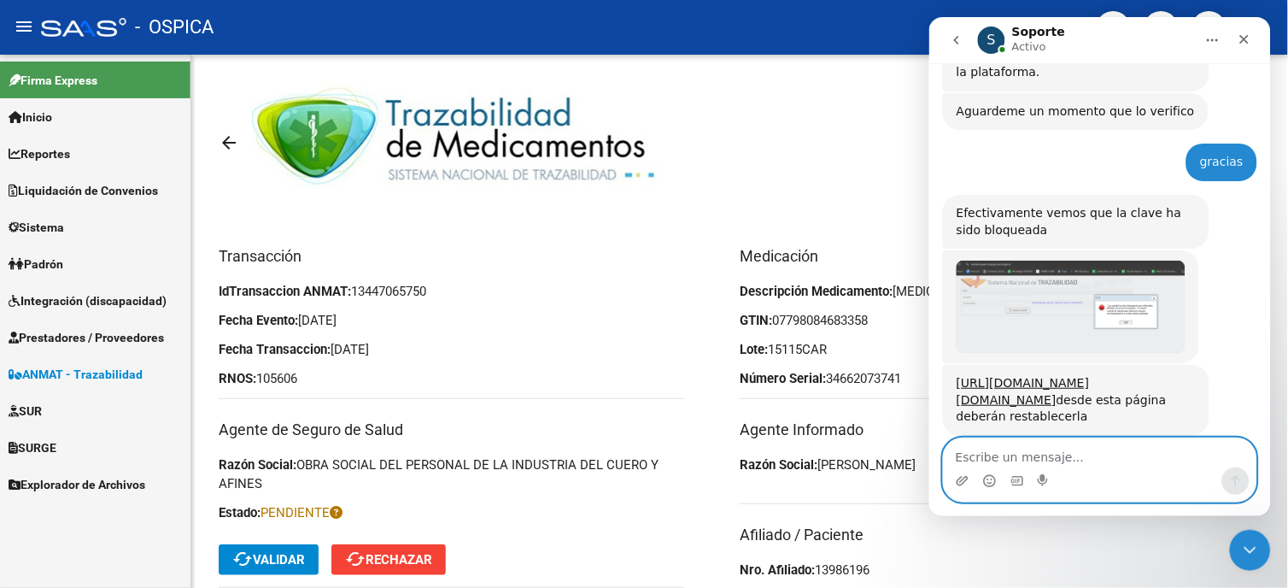
click at [1019, 451] on textarea "Escribe un mensaje..." at bounding box center [1099, 451] width 313 height 29
type textarea "ah ok no es la clave de saas"
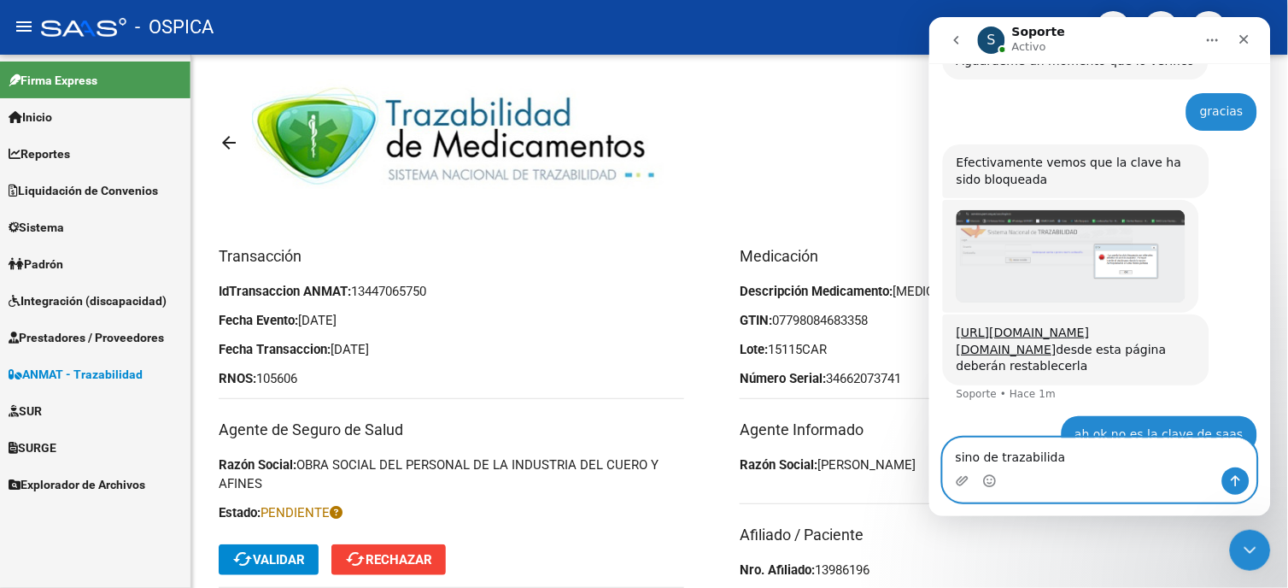
type textarea "sino de trazabilidad"
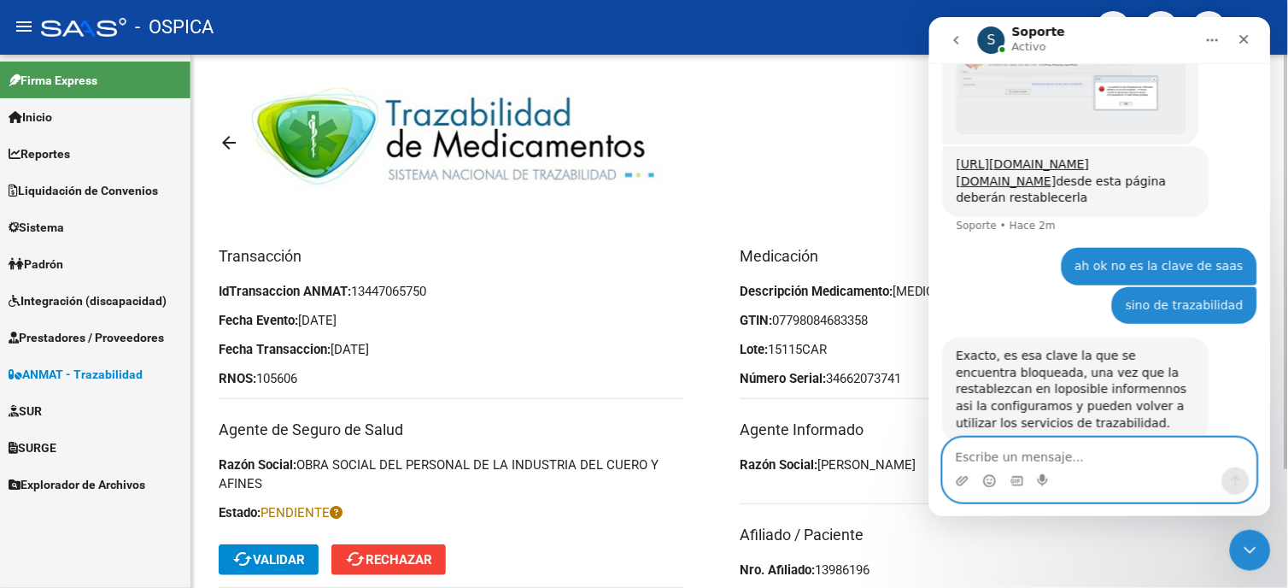
scroll to position [516, 0]
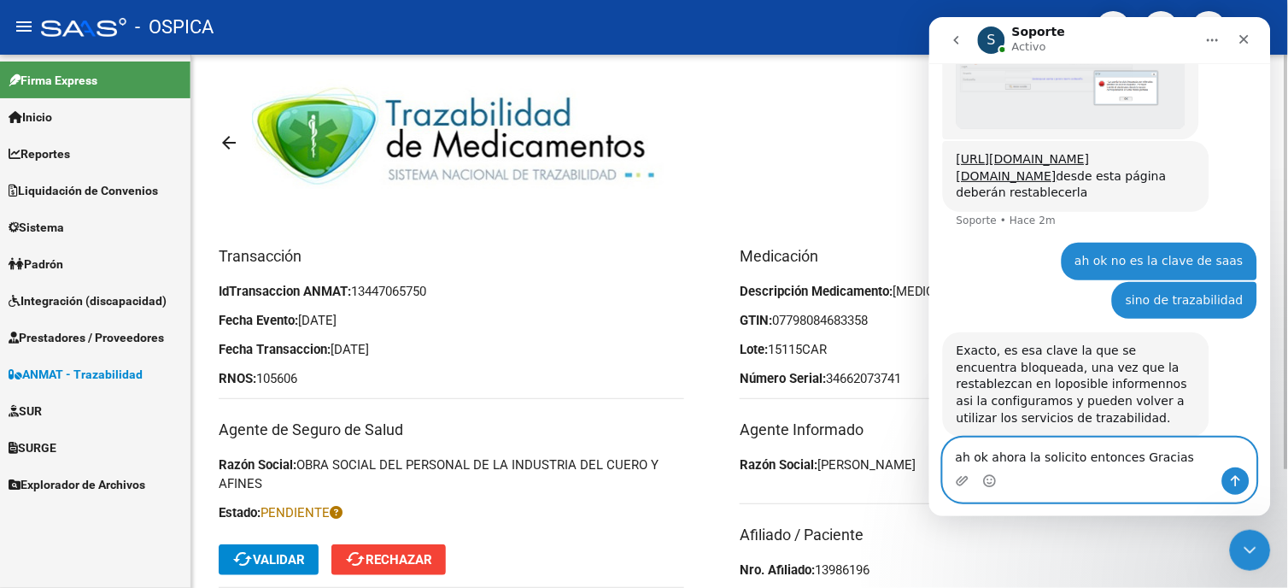
type textarea "ah ok ahora la solicito entonces Gracias!"
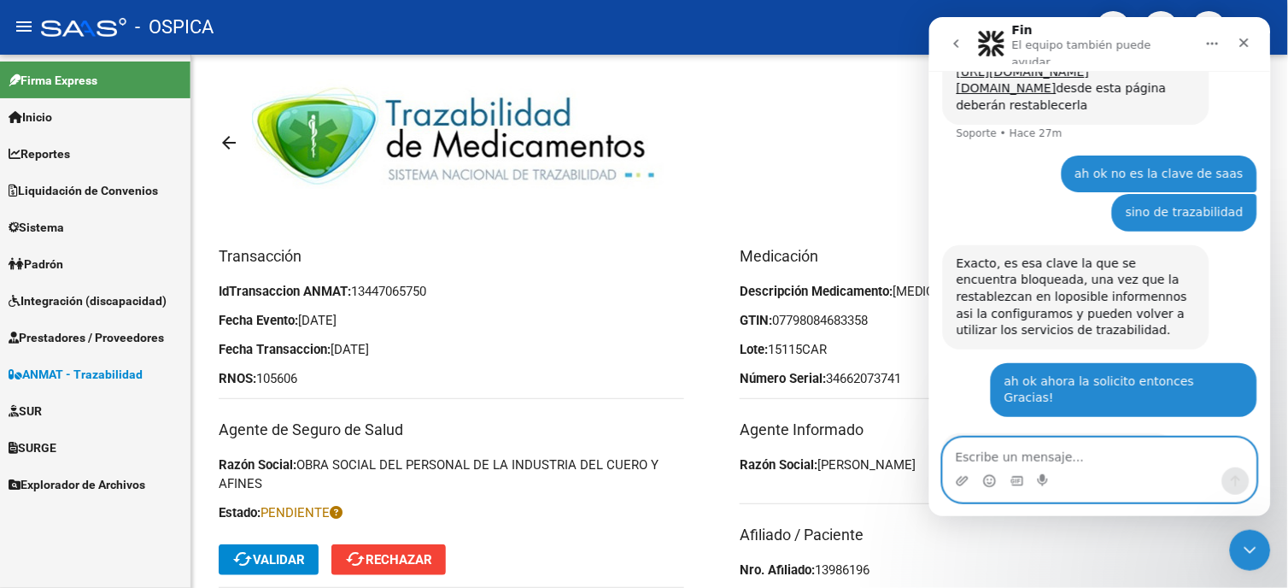
scroll to position [618, 0]
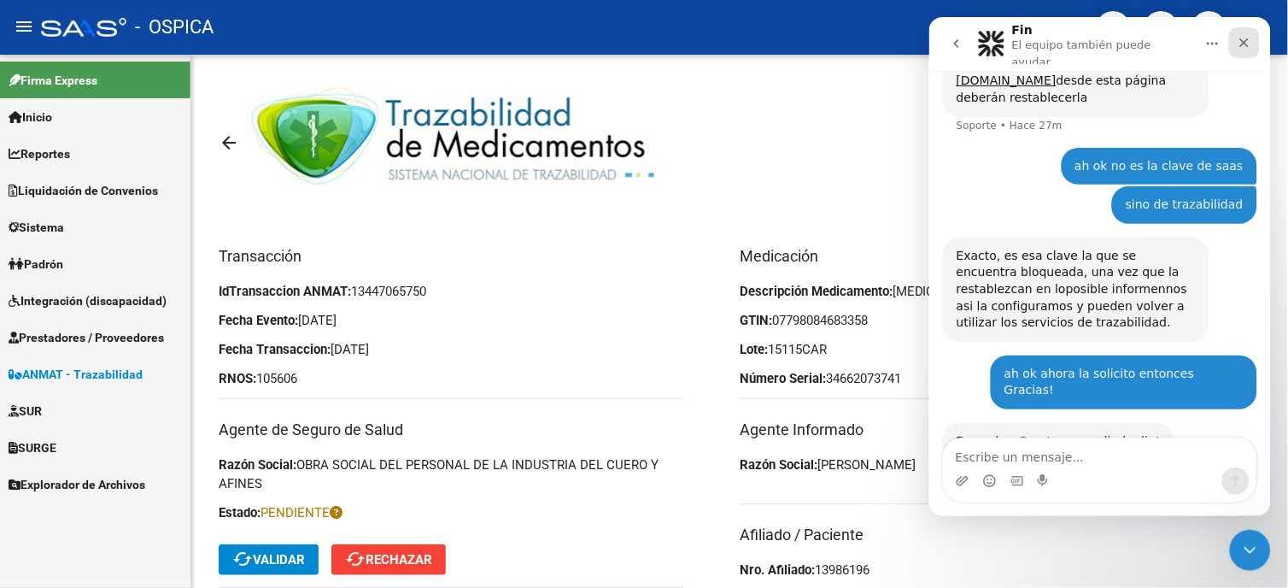
click at [1246, 41] on icon "Cerrar" at bounding box center [1243, 42] width 9 height 9
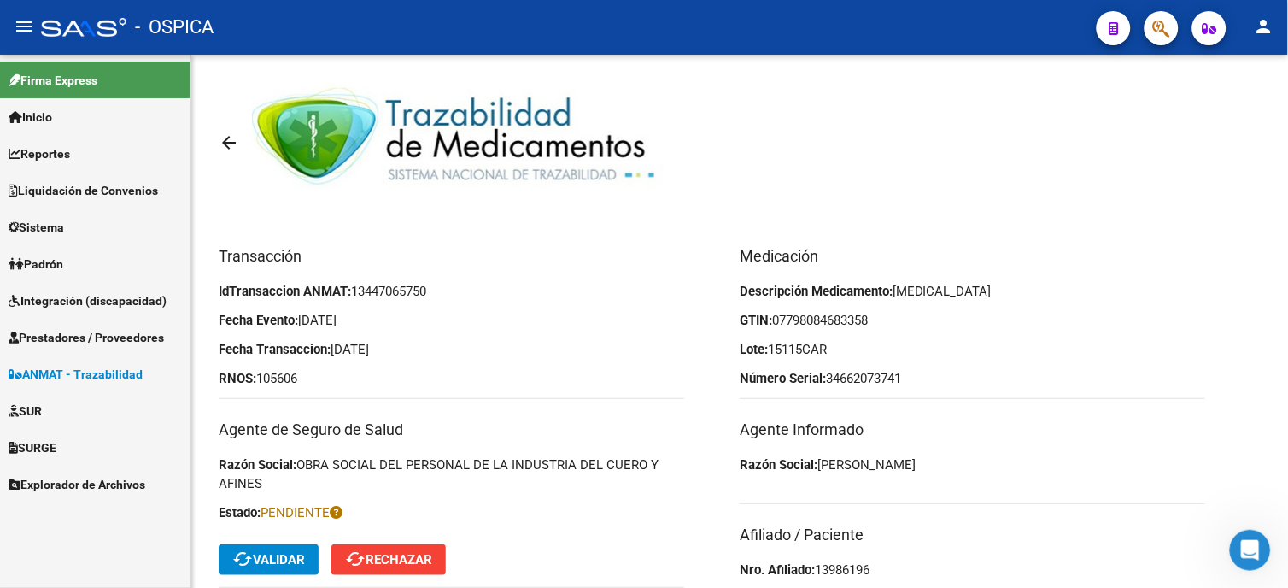
scroll to position [601, 0]
click at [288, 559] on span "cached Validar" at bounding box center [268, 559] width 73 height 15
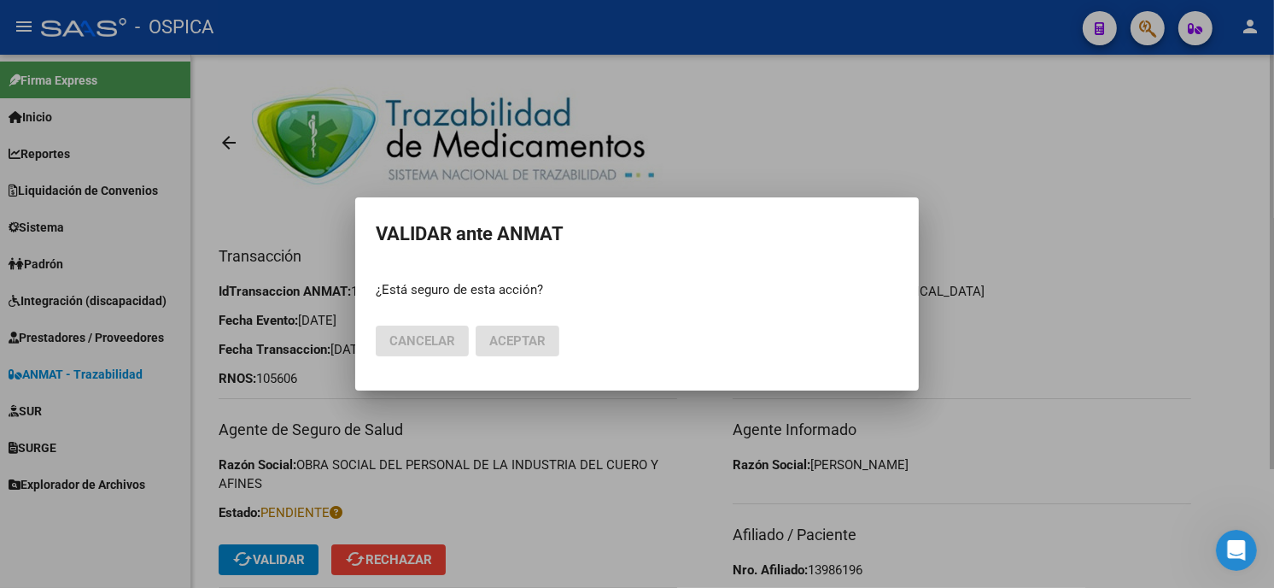
click at [1063, 178] on div at bounding box center [637, 294] width 1274 height 588
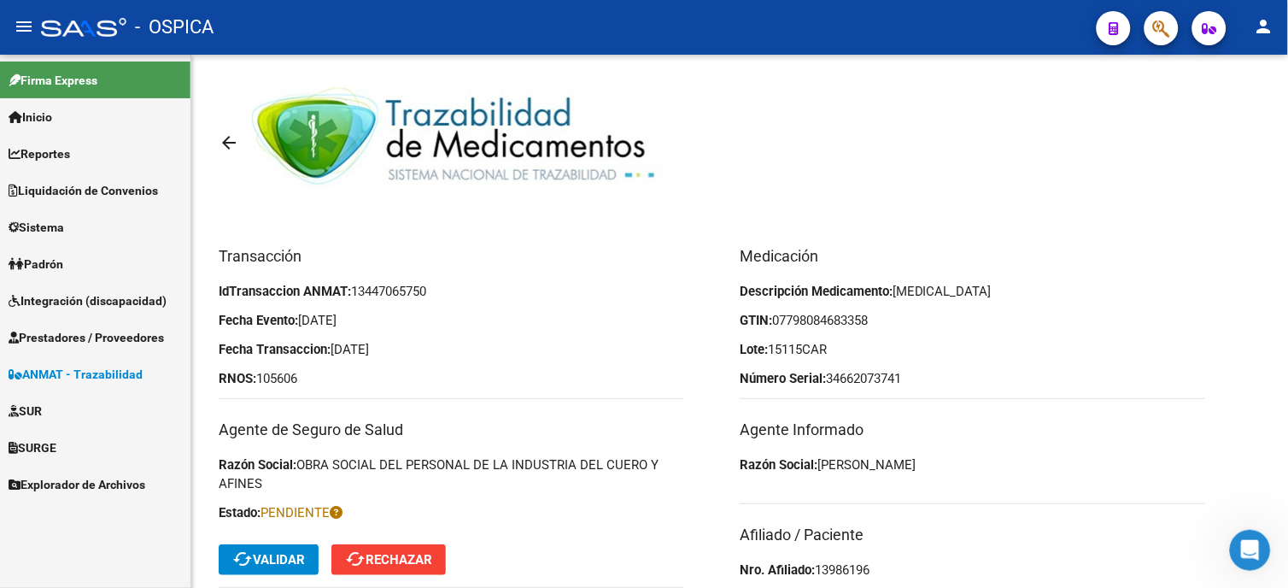
click at [114, 374] on span "ANMAT - Trazabilidad" at bounding box center [76, 374] width 134 height 19
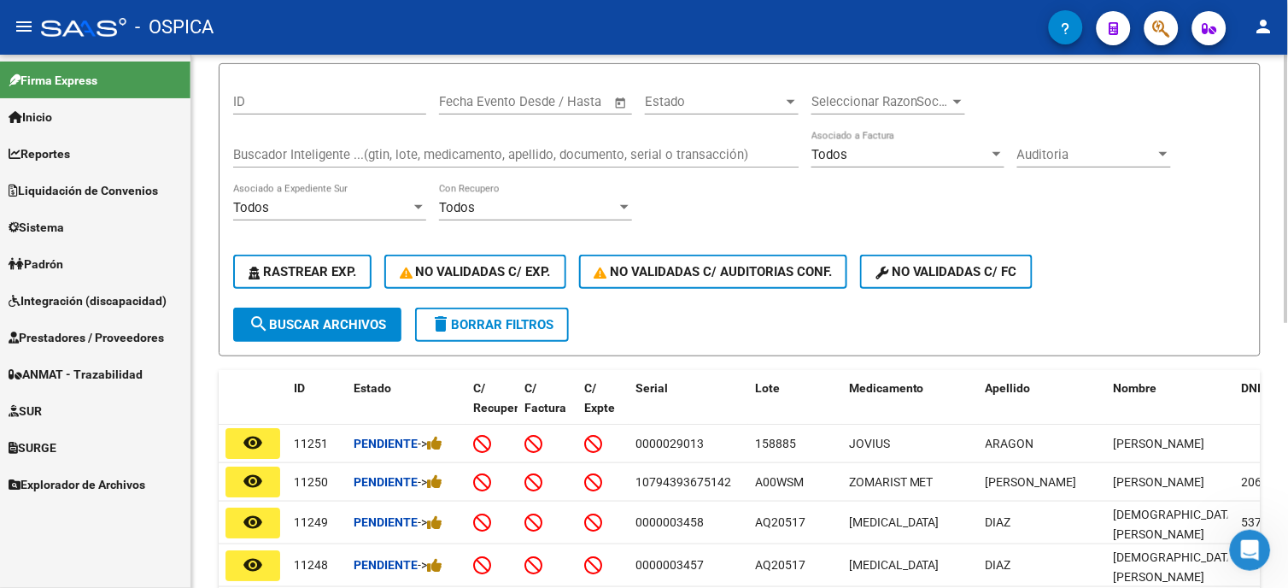
scroll to position [149, 0]
